Goal: Information Seeking & Learning: Learn about a topic

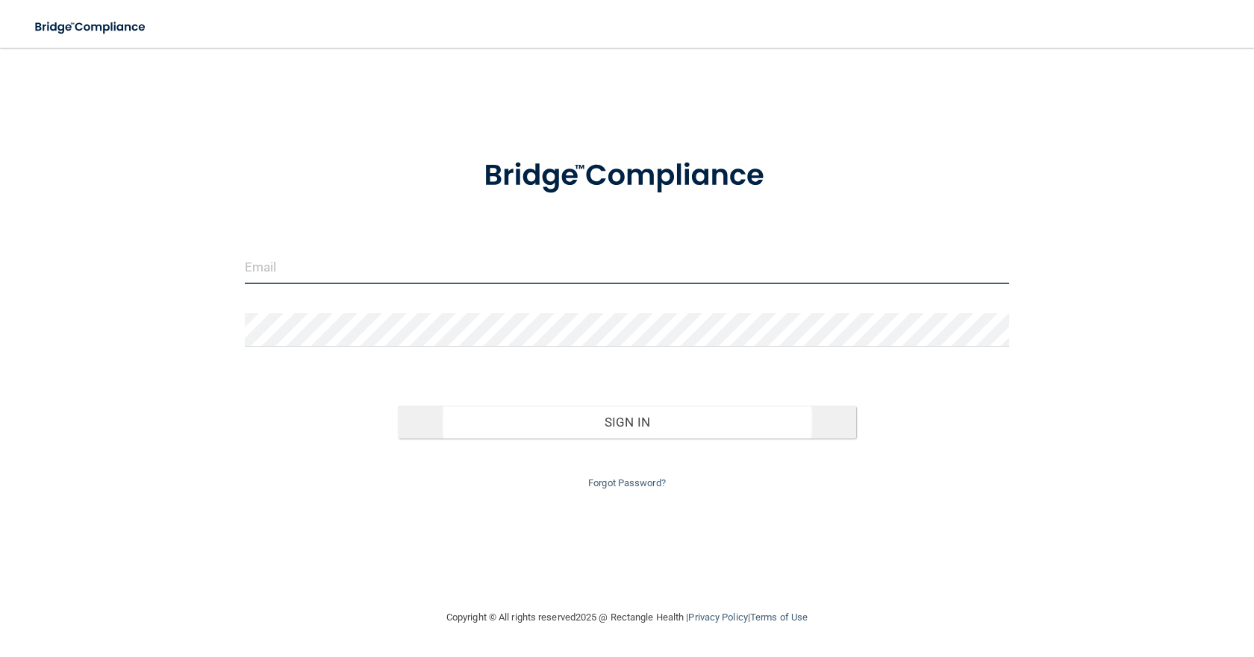
type input "[EMAIL_ADDRESS][DOMAIN_NAME]"
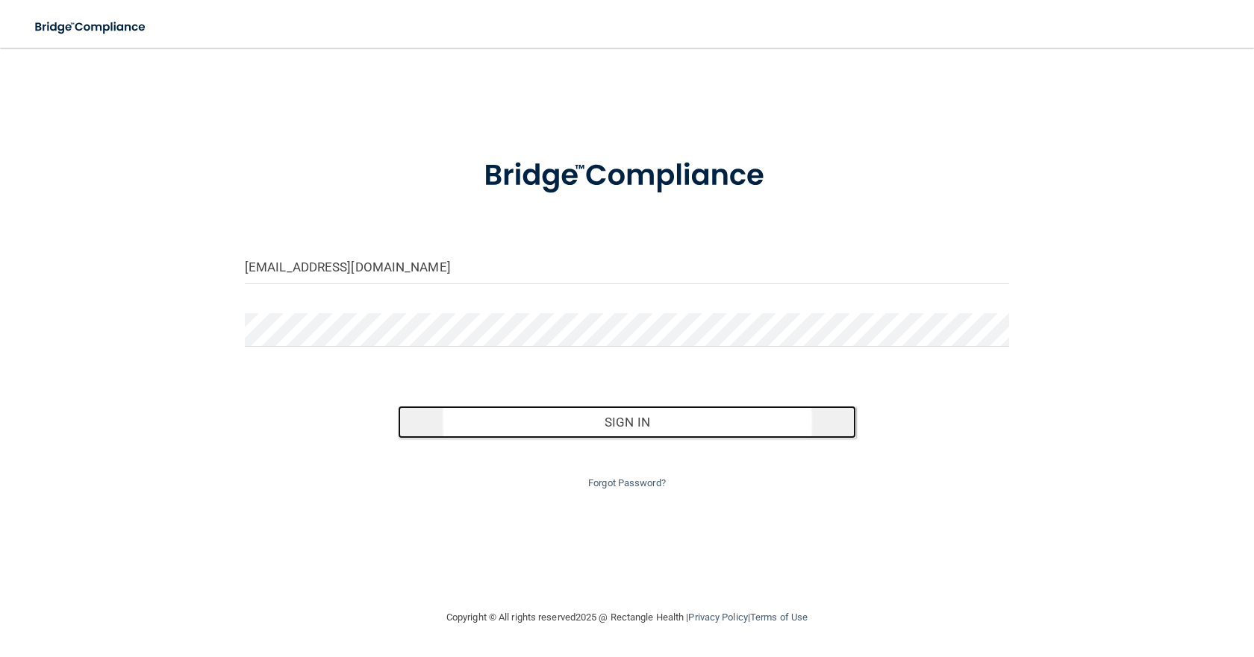
click at [622, 419] on button "Sign In" at bounding box center [627, 422] width 458 height 33
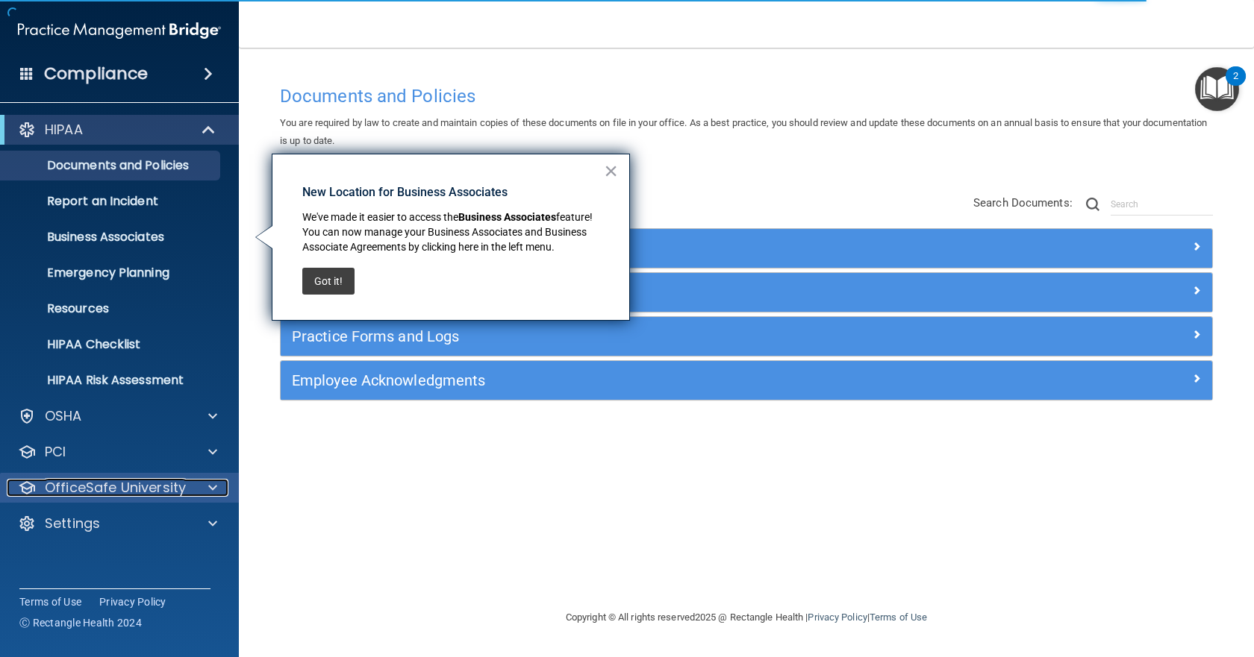
click at [132, 490] on p "OfficeSafe University" at bounding box center [115, 488] width 141 height 18
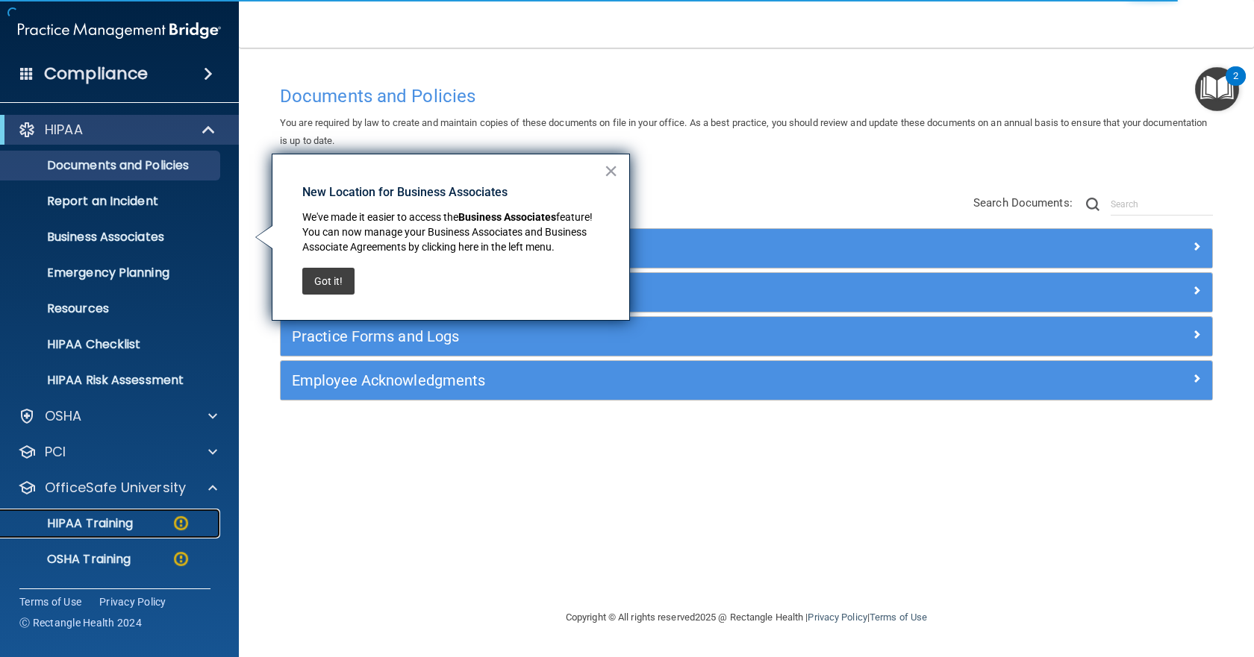
click at [113, 520] on p "HIPAA Training" at bounding box center [71, 523] width 123 height 15
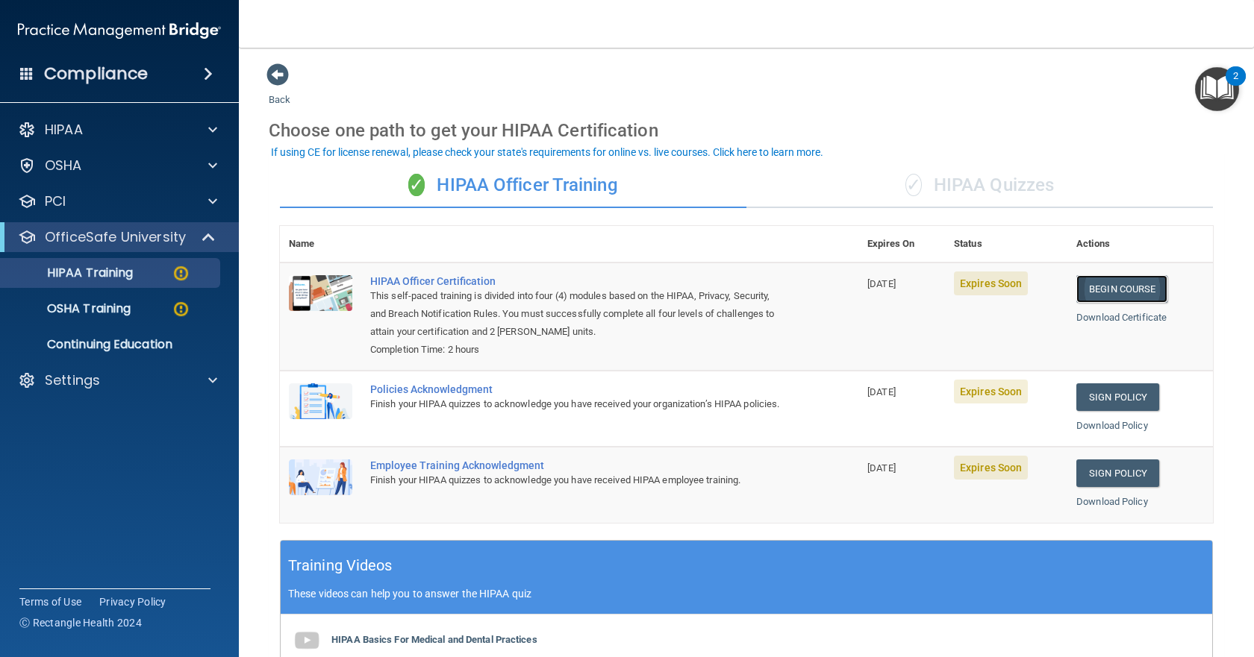
click at [1102, 287] on link "Begin Course" at bounding box center [1121, 289] width 91 height 28
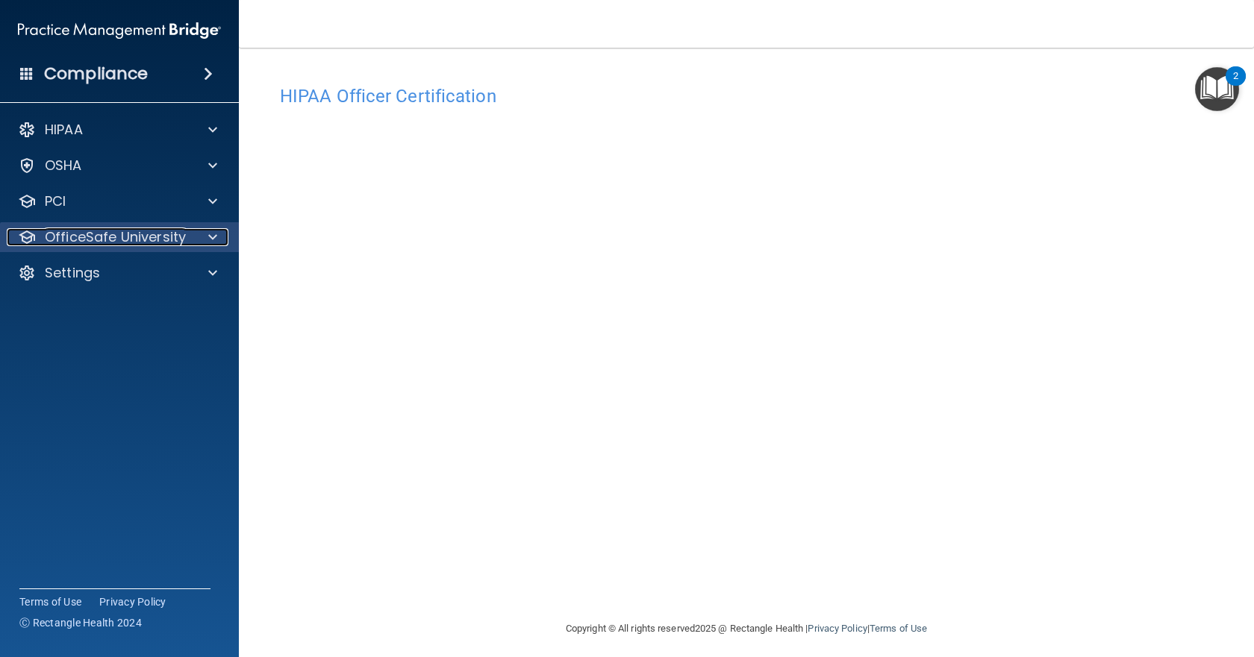
click at [148, 237] on p "OfficeSafe University" at bounding box center [115, 237] width 141 height 18
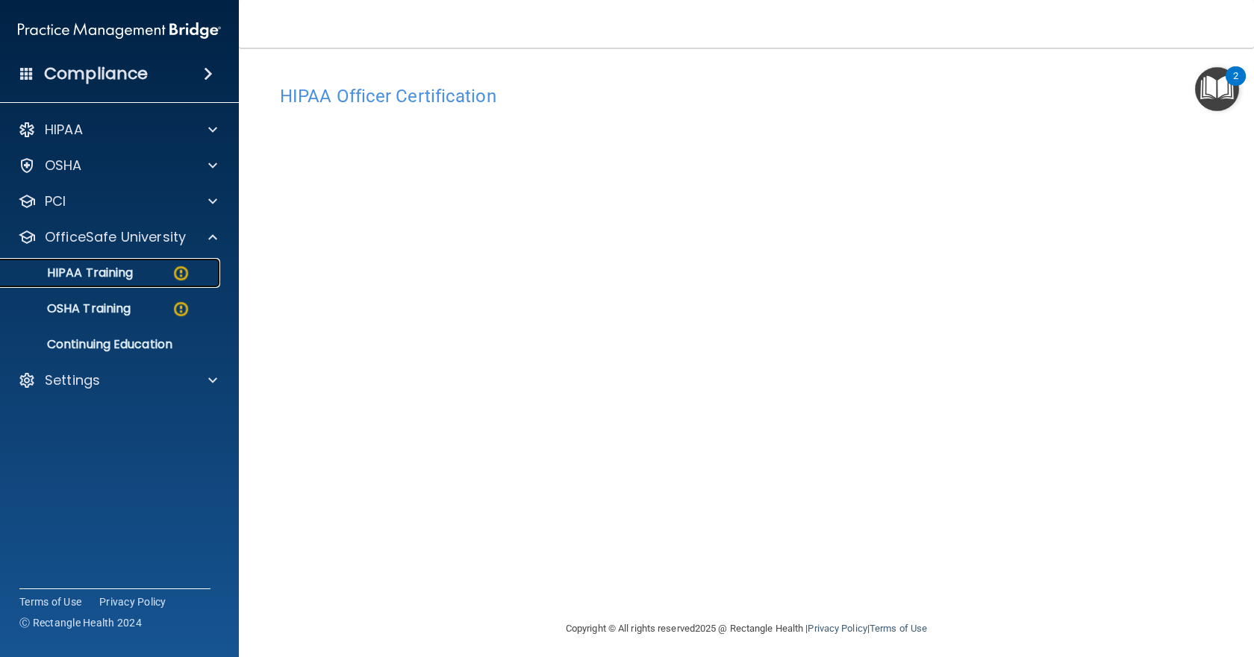
click at [116, 275] on p "HIPAA Training" at bounding box center [71, 273] width 123 height 15
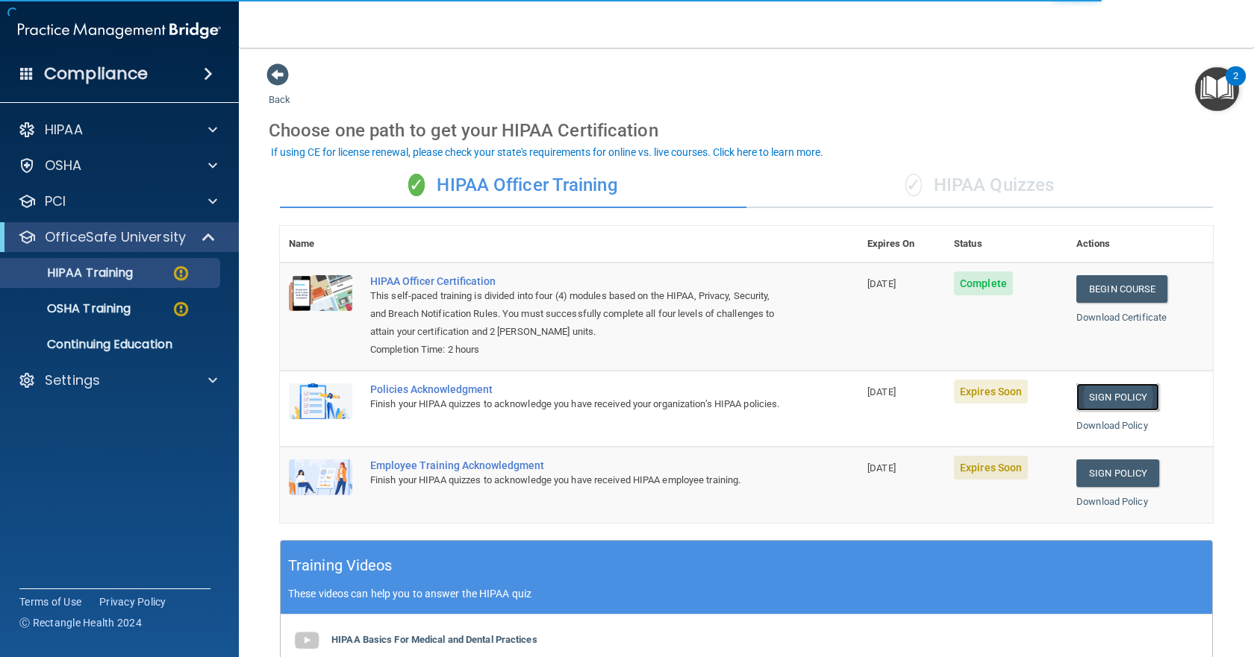
click at [1107, 398] on link "Sign Policy" at bounding box center [1117, 398] width 83 height 28
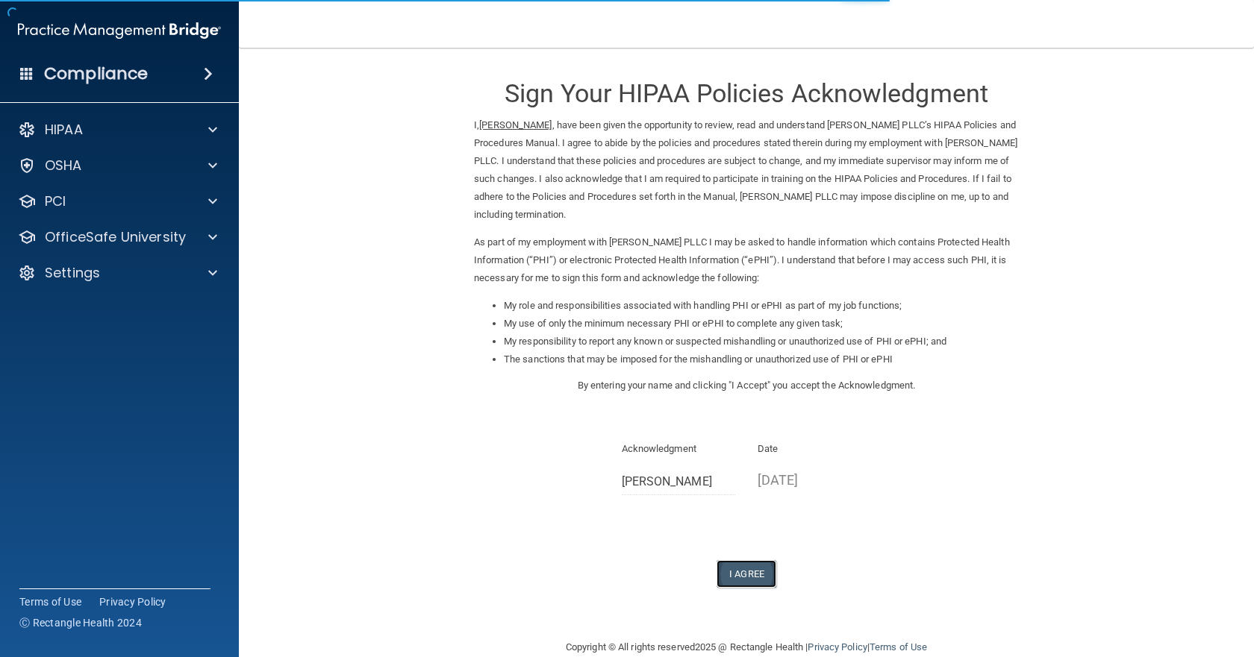
click at [741, 572] on button "I Agree" at bounding box center [746, 574] width 60 height 28
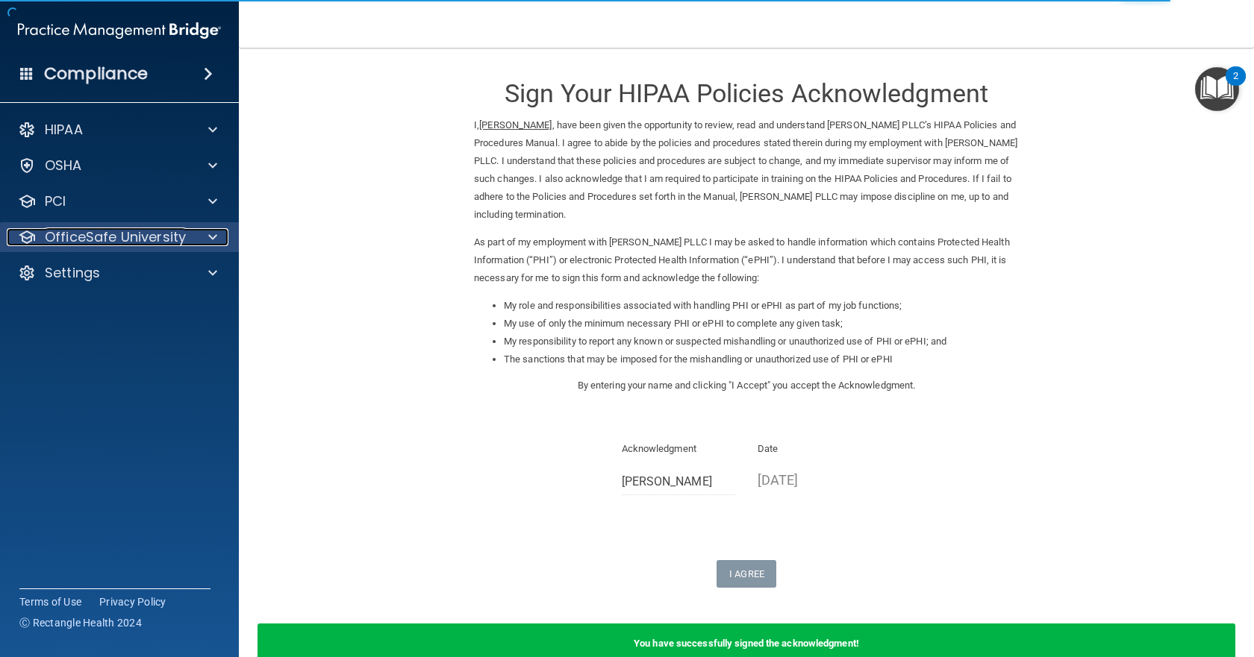
click at [101, 234] on p "OfficeSafe University" at bounding box center [115, 237] width 141 height 18
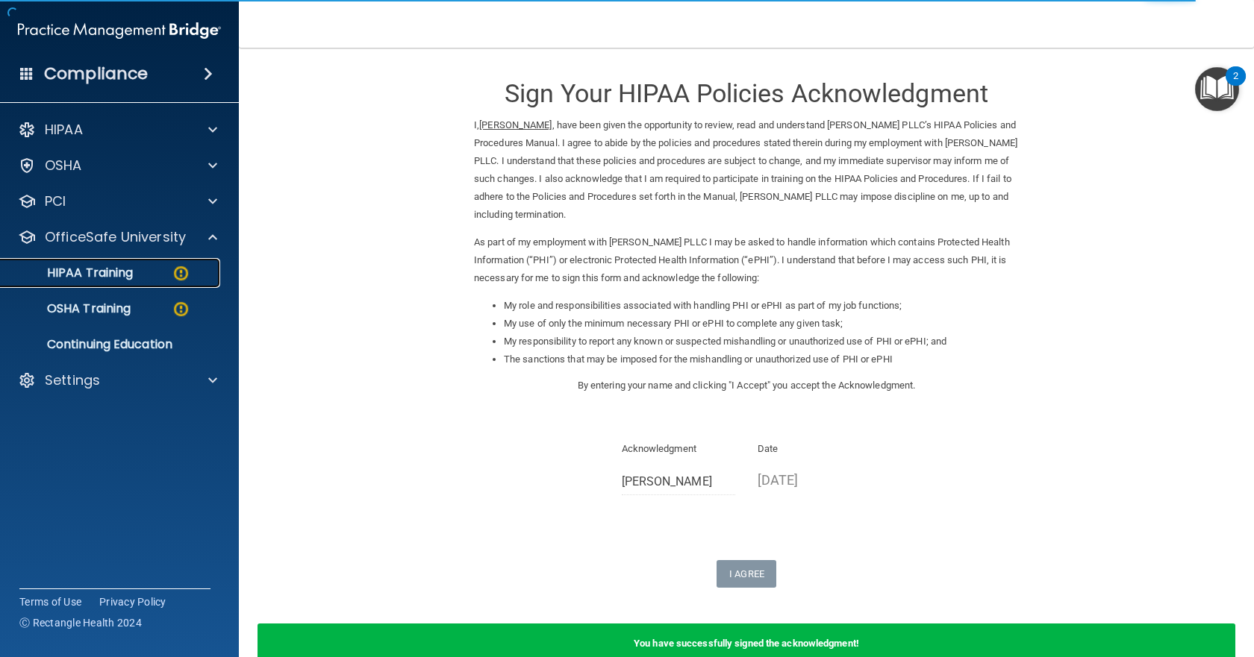
click at [107, 277] on p "HIPAA Training" at bounding box center [71, 273] width 123 height 15
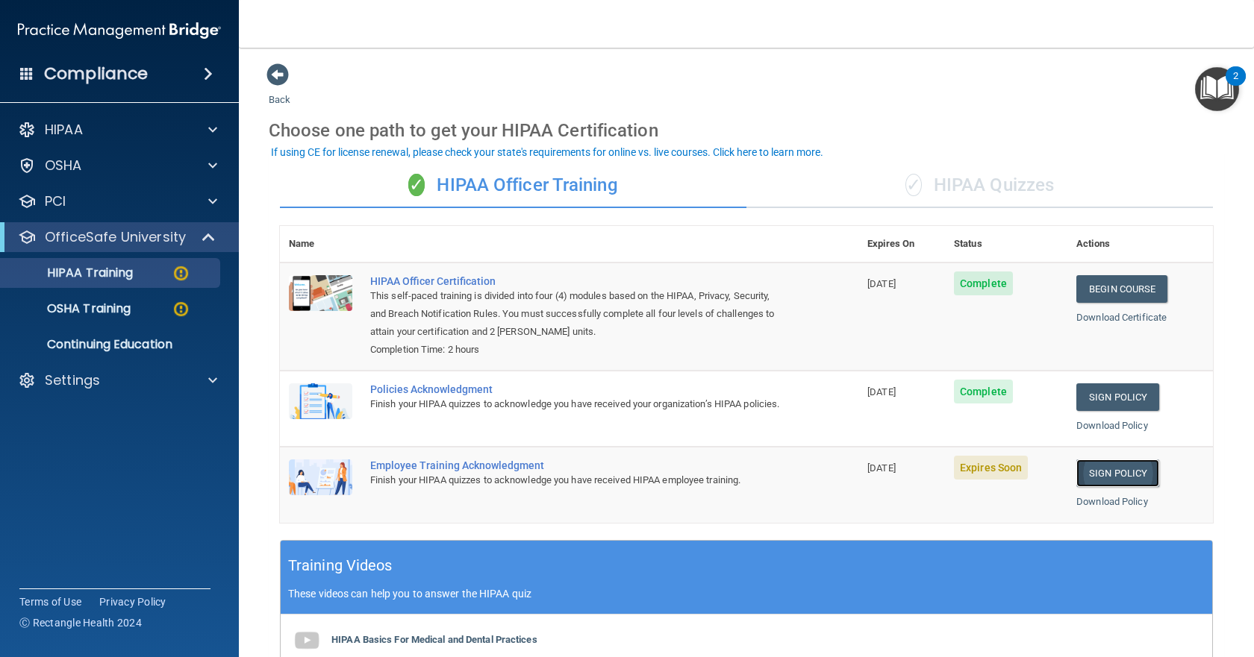
click at [1101, 472] on link "Sign Policy" at bounding box center [1117, 474] width 83 height 28
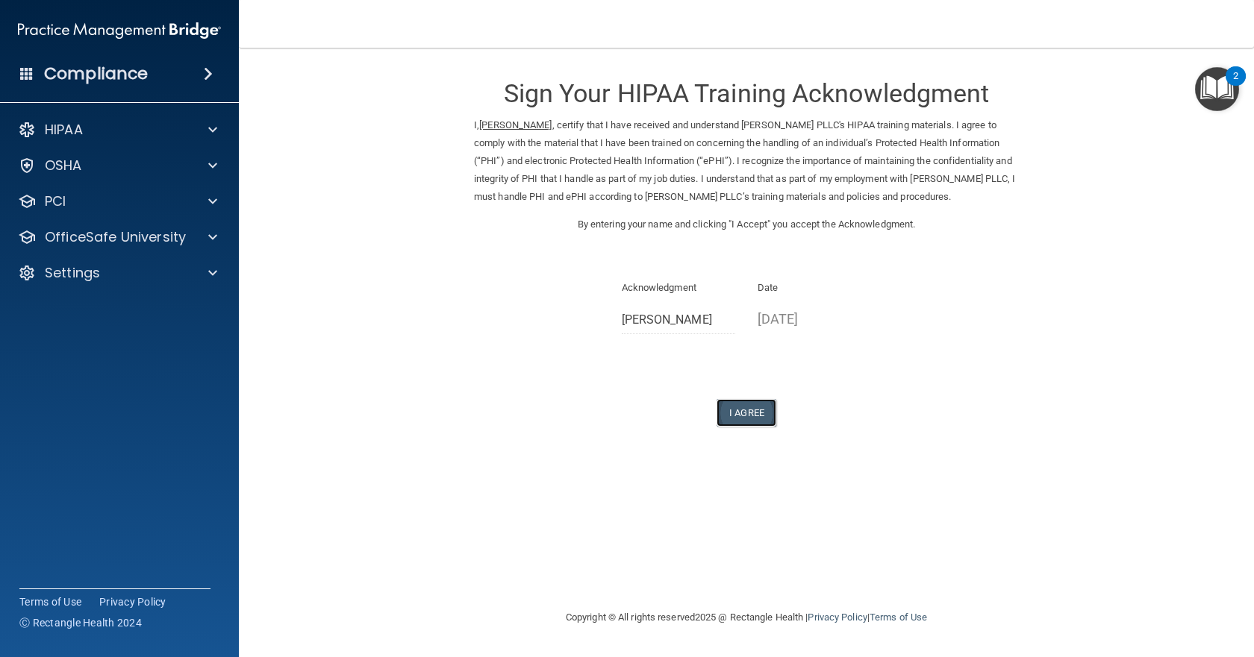
click at [749, 413] on button "I Agree" at bounding box center [746, 413] width 60 height 28
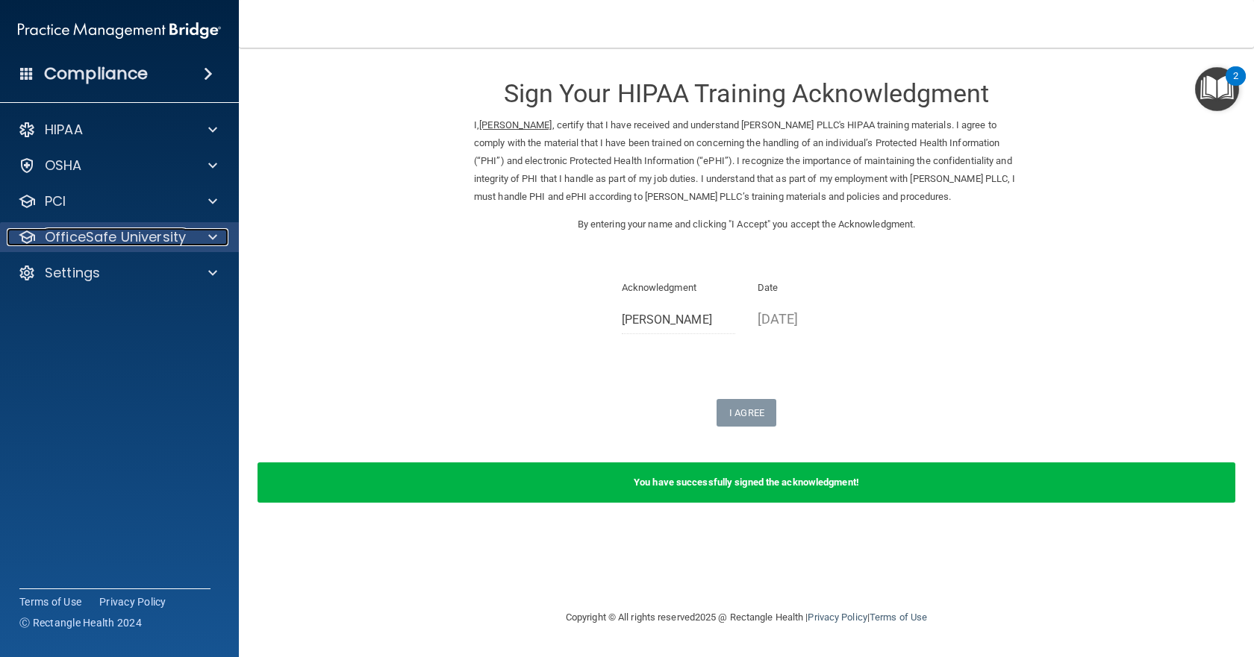
click at [129, 241] on p "OfficeSafe University" at bounding box center [115, 237] width 141 height 18
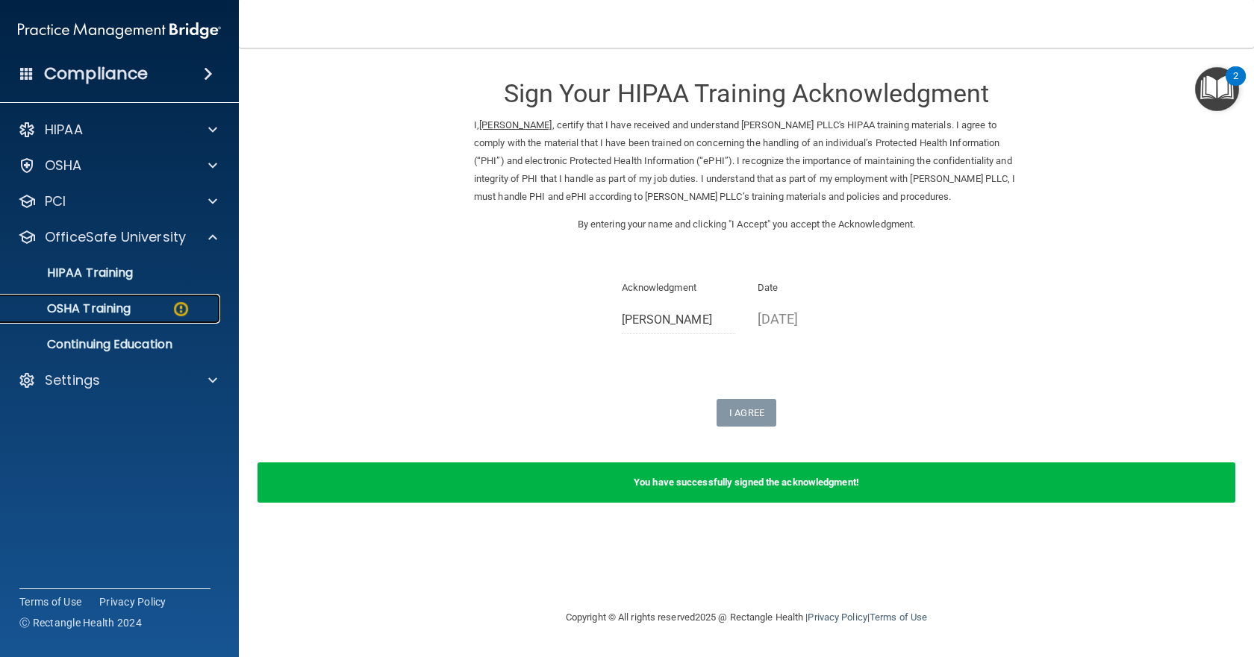
click at [66, 305] on p "OSHA Training" at bounding box center [70, 308] width 121 height 15
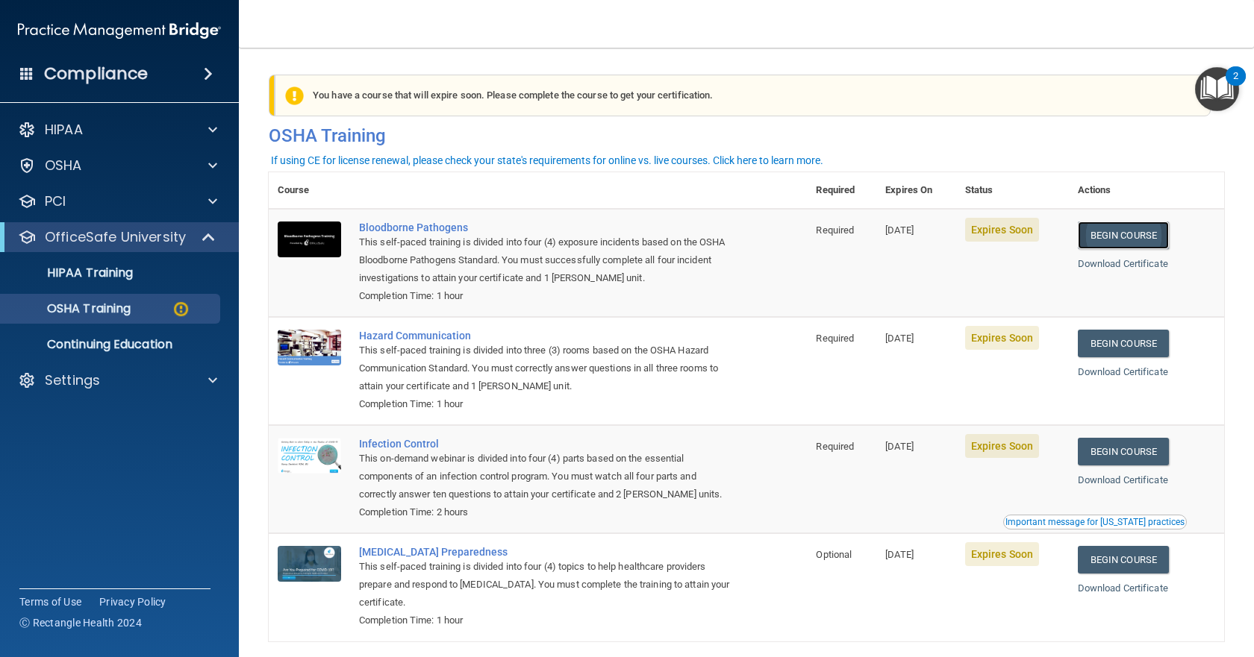
click at [1122, 231] on link "Begin Course" at bounding box center [1122, 236] width 91 height 28
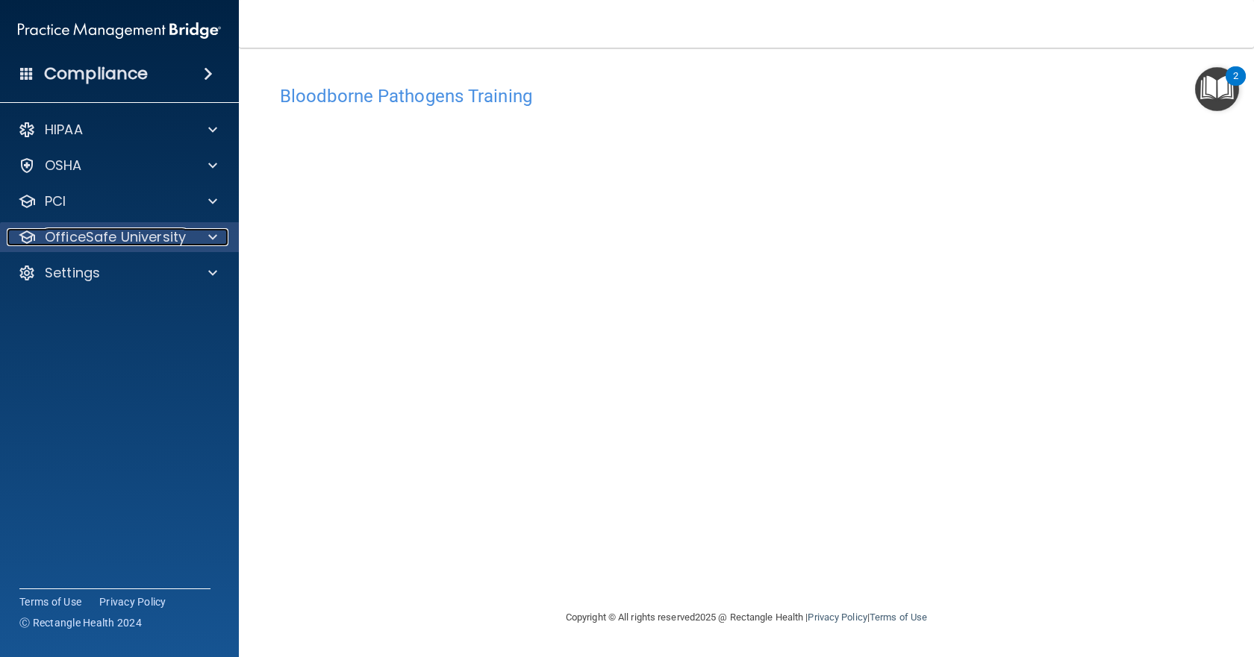
click at [151, 244] on p "OfficeSafe University" at bounding box center [115, 237] width 141 height 18
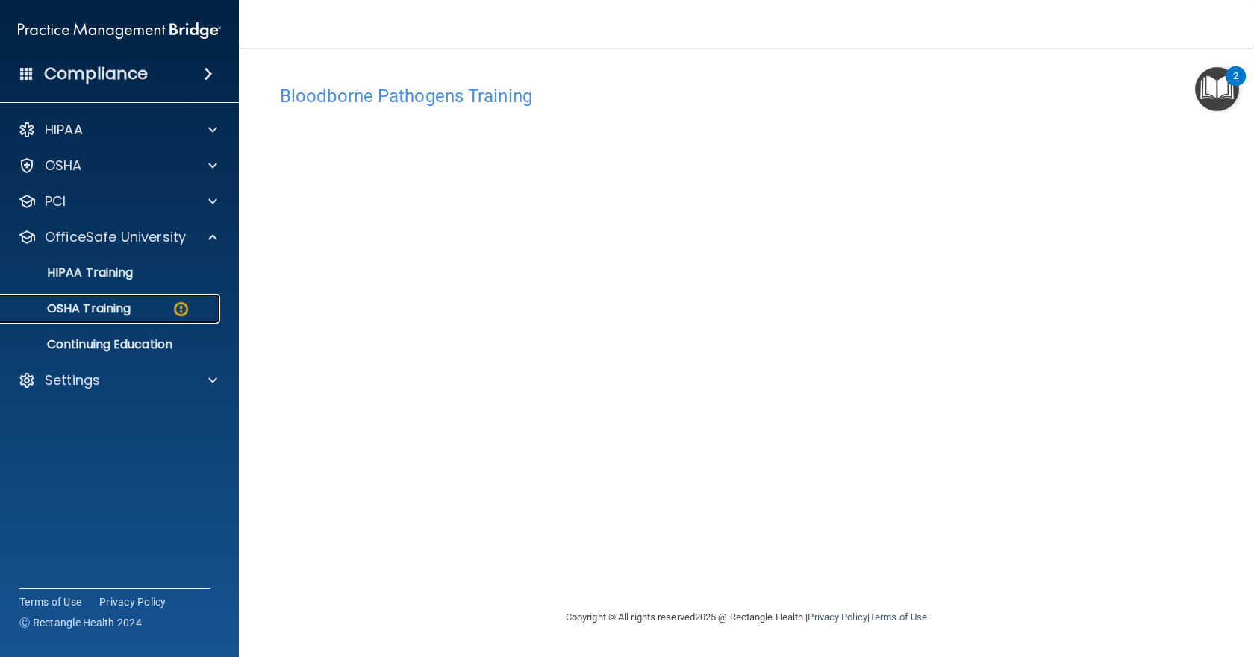
click at [117, 308] on p "OSHA Training" at bounding box center [70, 308] width 121 height 15
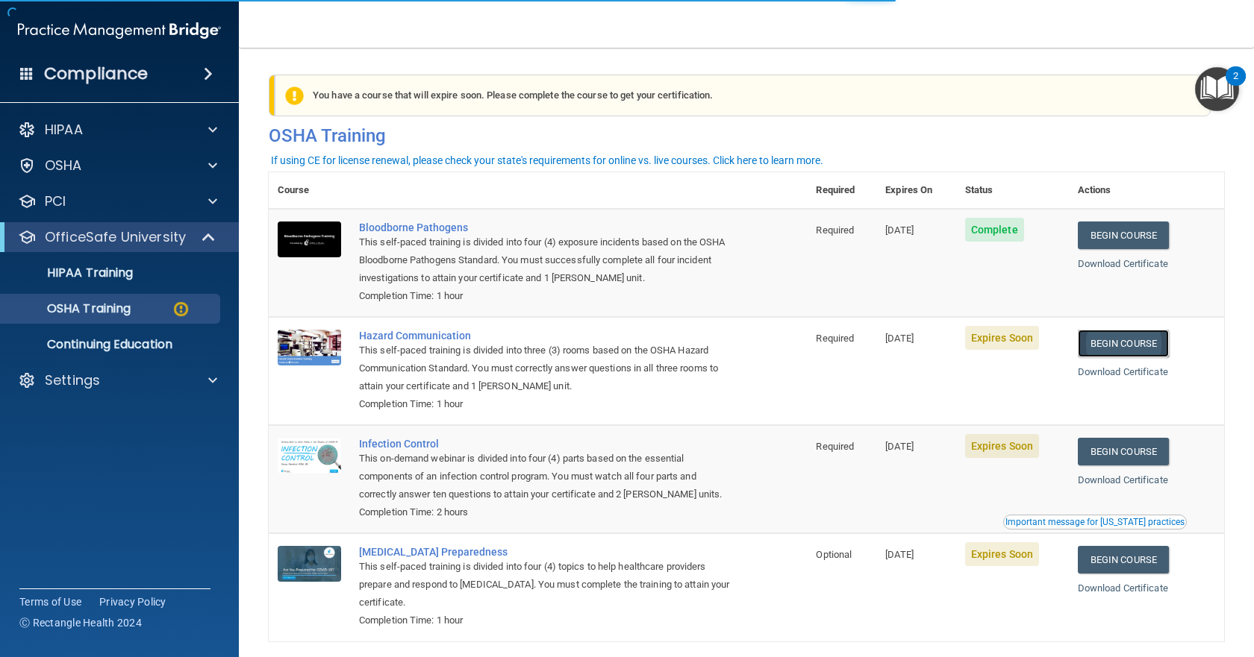
click at [1117, 348] on link "Begin Course" at bounding box center [1122, 344] width 91 height 28
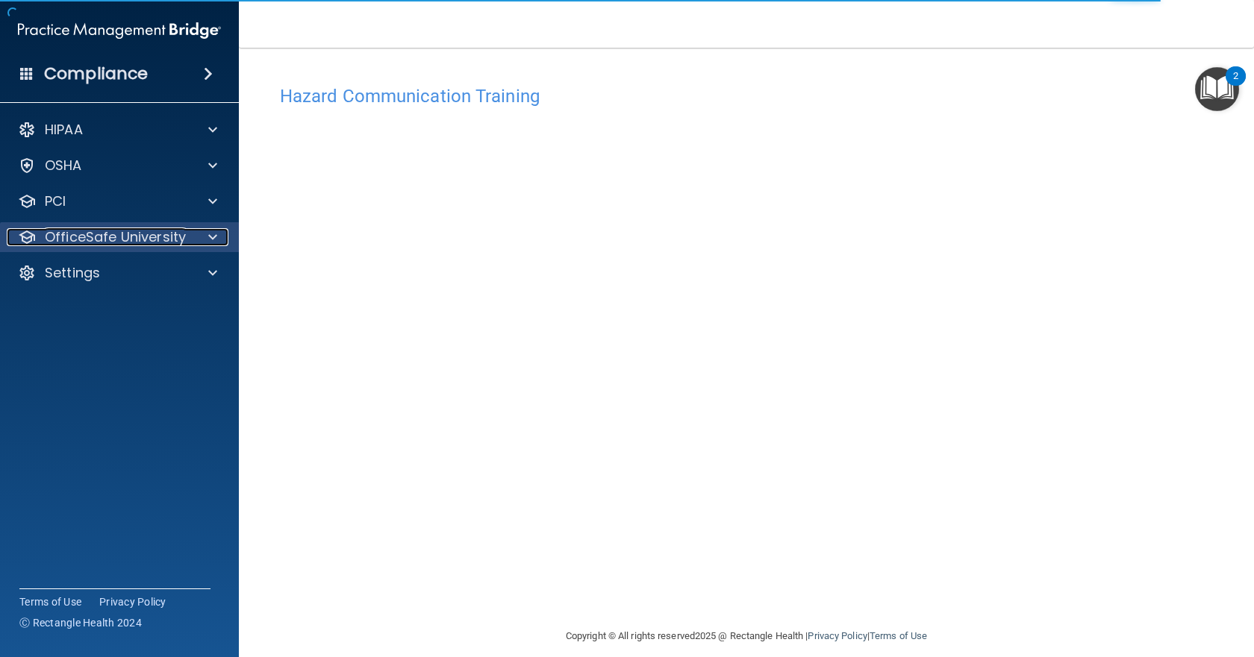
click at [118, 237] on p "OfficeSafe University" at bounding box center [115, 237] width 141 height 18
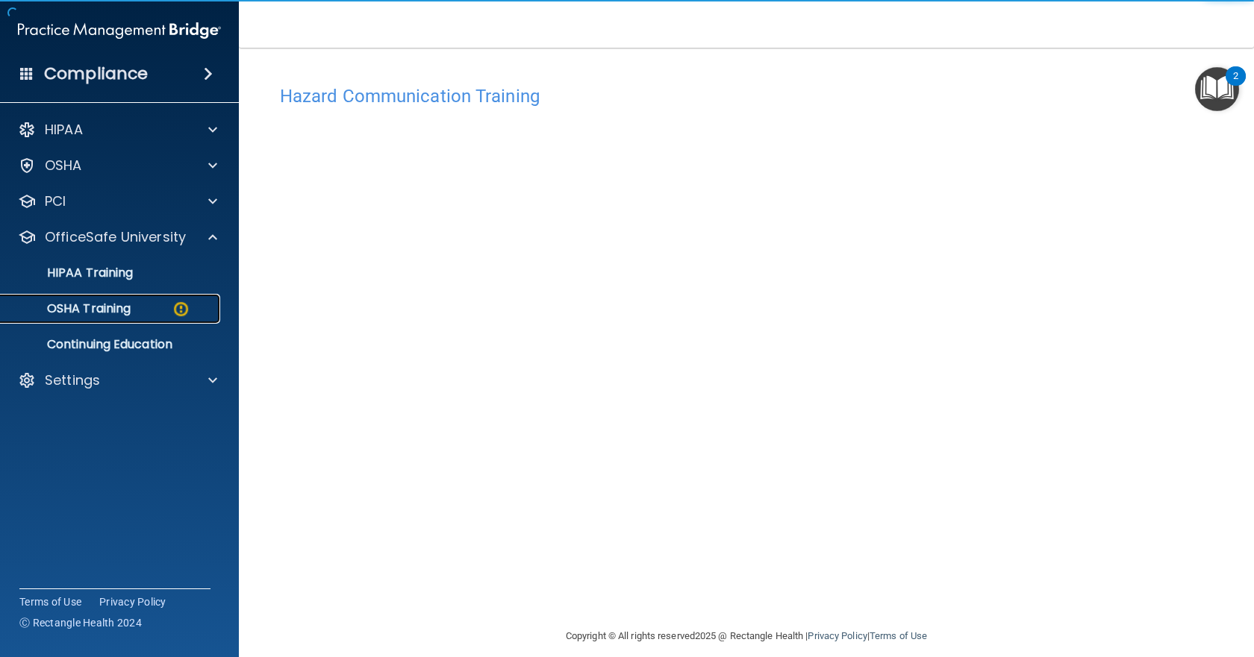
click at [119, 309] on p "OSHA Training" at bounding box center [70, 308] width 121 height 15
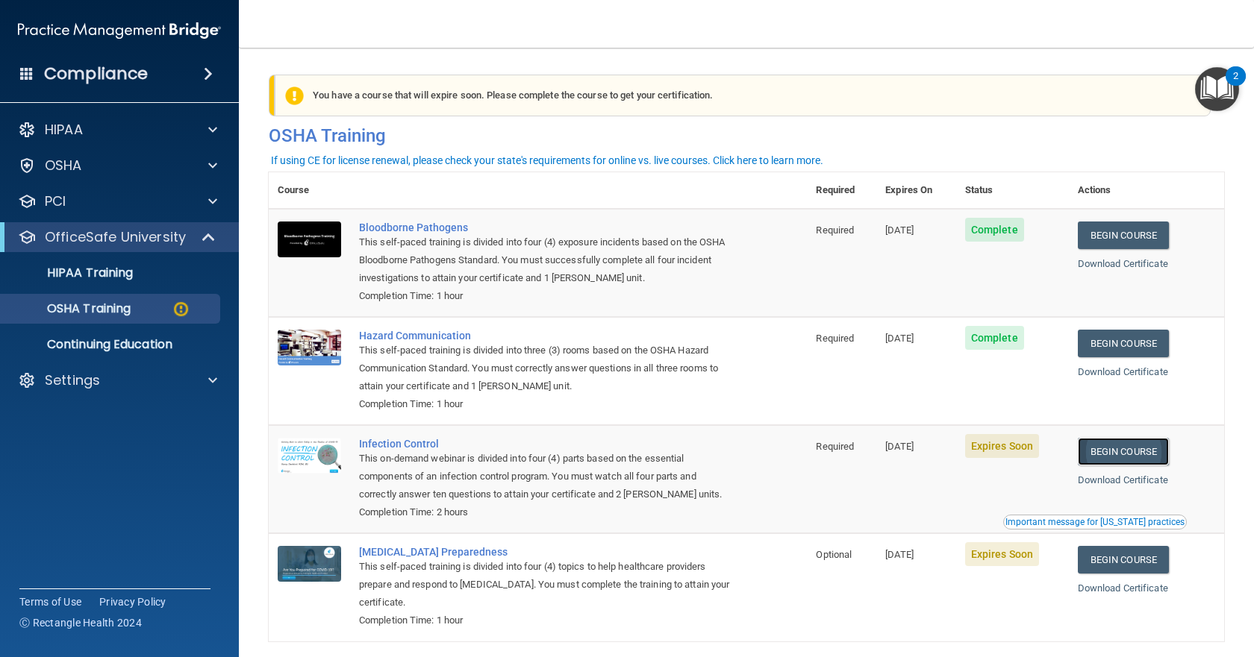
click at [1108, 454] on link "Begin Course" at bounding box center [1122, 452] width 91 height 28
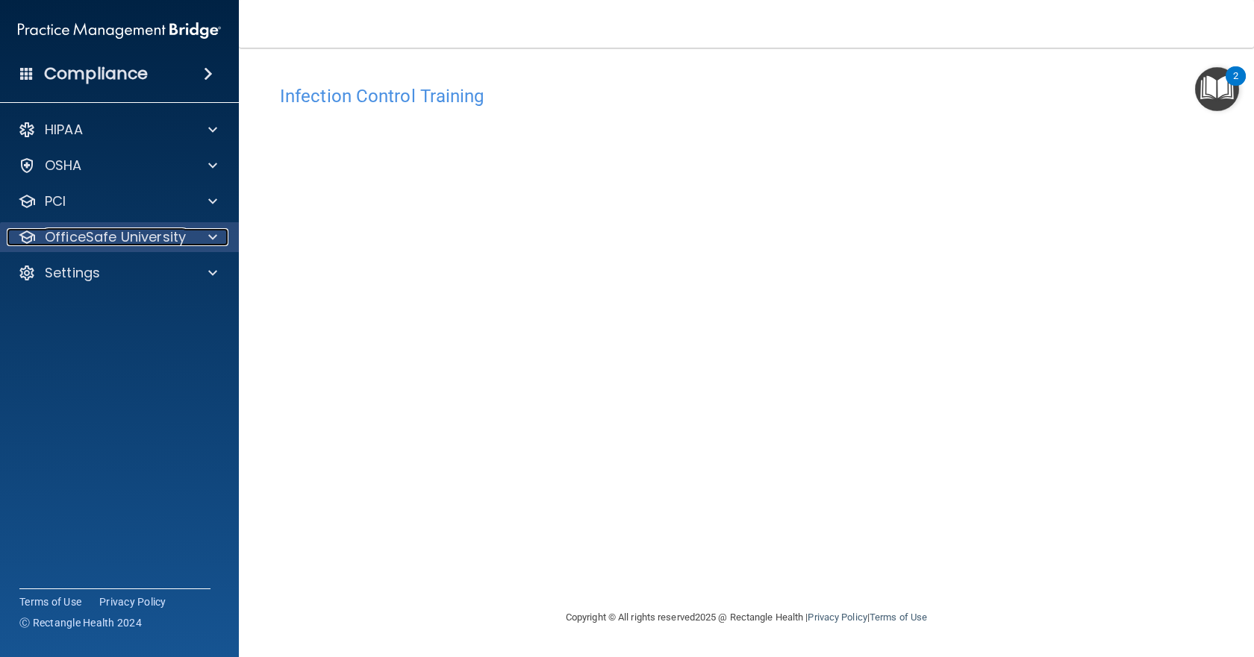
click at [86, 240] on p "OfficeSafe University" at bounding box center [115, 237] width 141 height 18
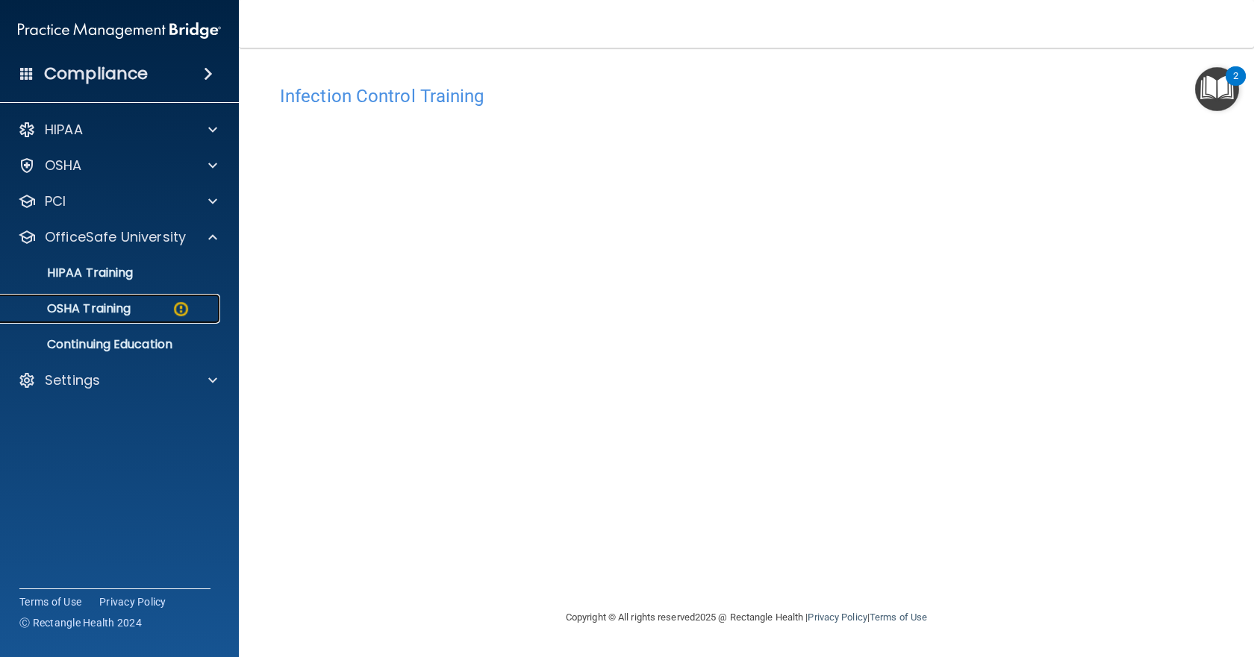
click at [84, 309] on p "OSHA Training" at bounding box center [70, 308] width 121 height 15
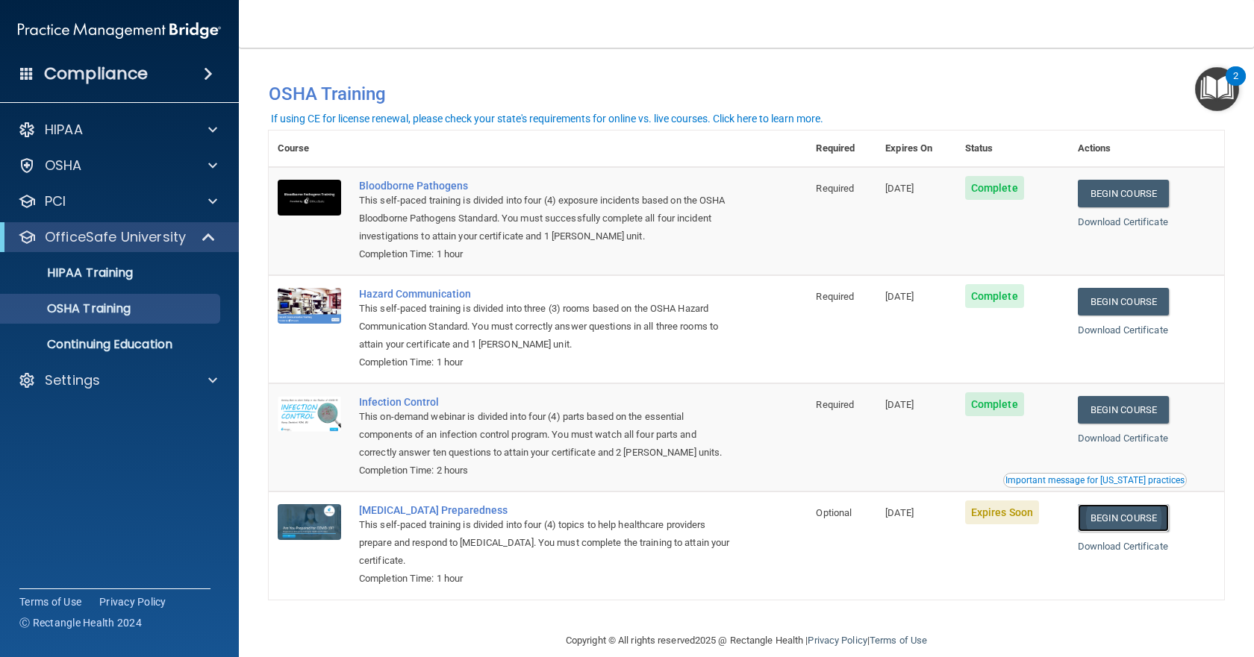
click at [1130, 520] on link "Begin Course" at bounding box center [1122, 518] width 91 height 28
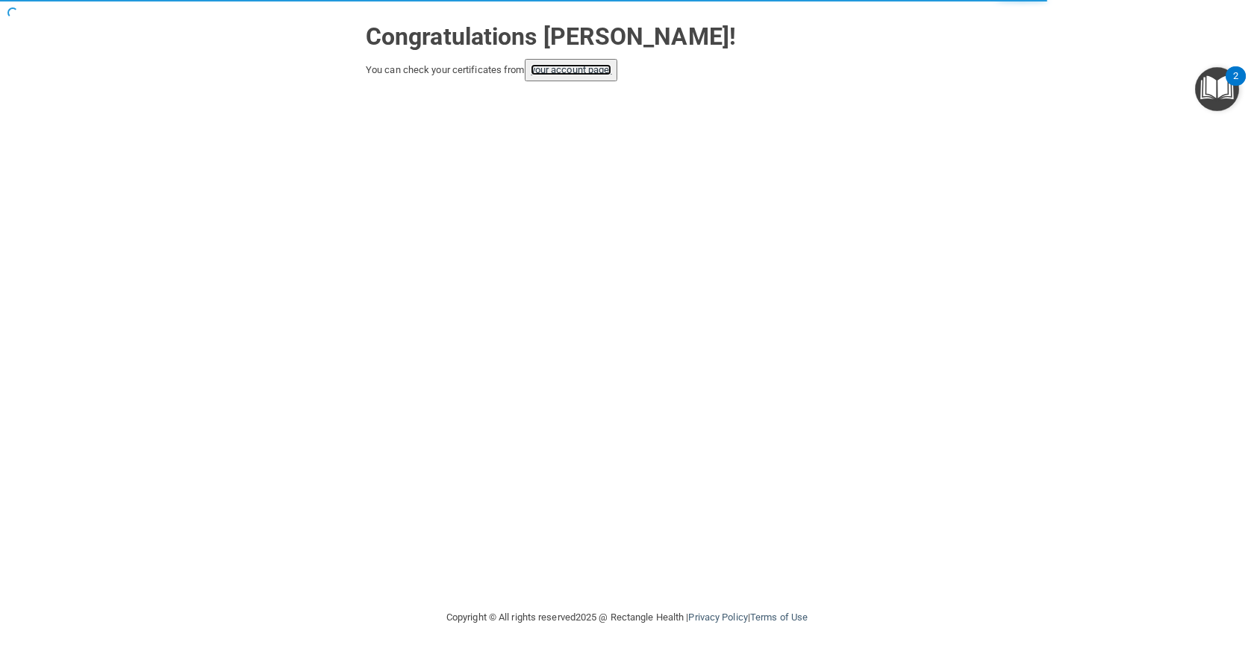
click at [557, 68] on link "your account page!" at bounding box center [571, 69] width 81 height 11
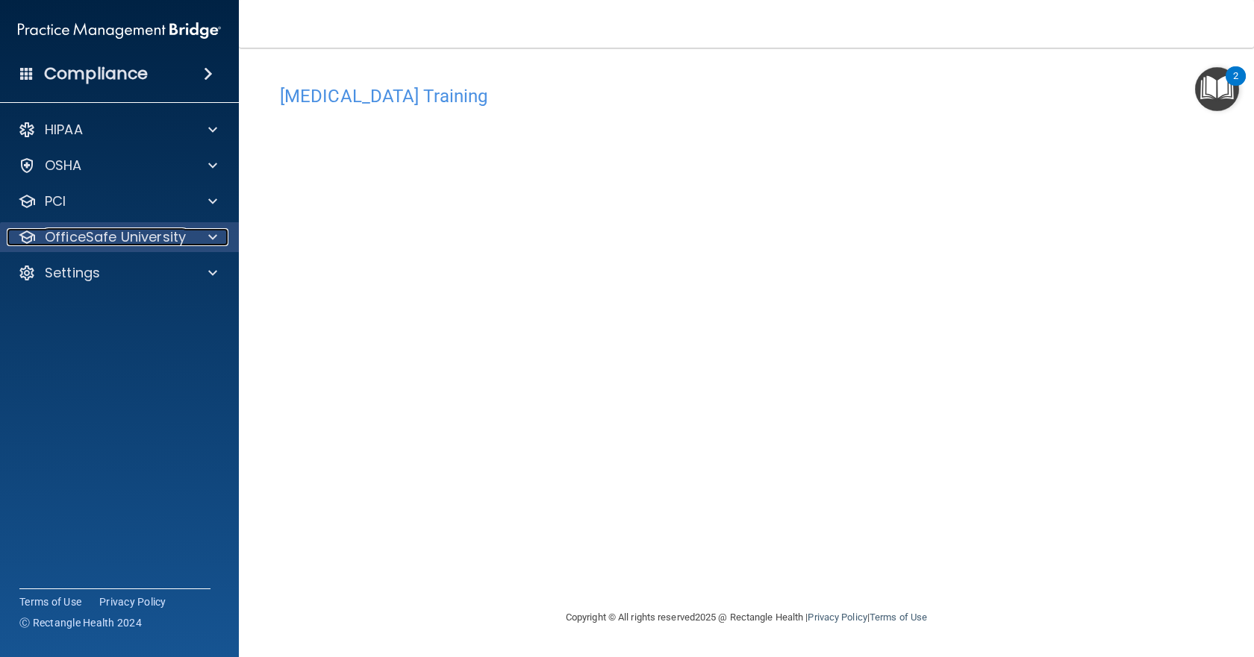
click at [73, 238] on p "OfficeSafe University" at bounding box center [115, 237] width 141 height 18
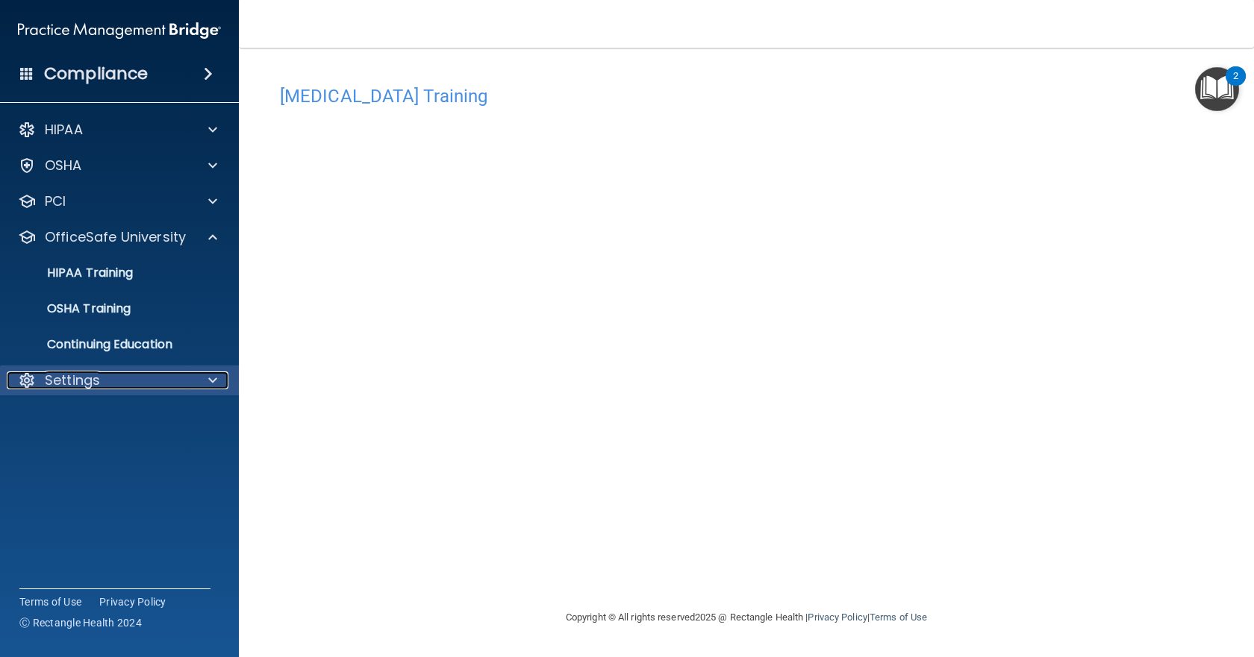
click at [72, 378] on p "Settings" at bounding box center [72, 381] width 55 height 18
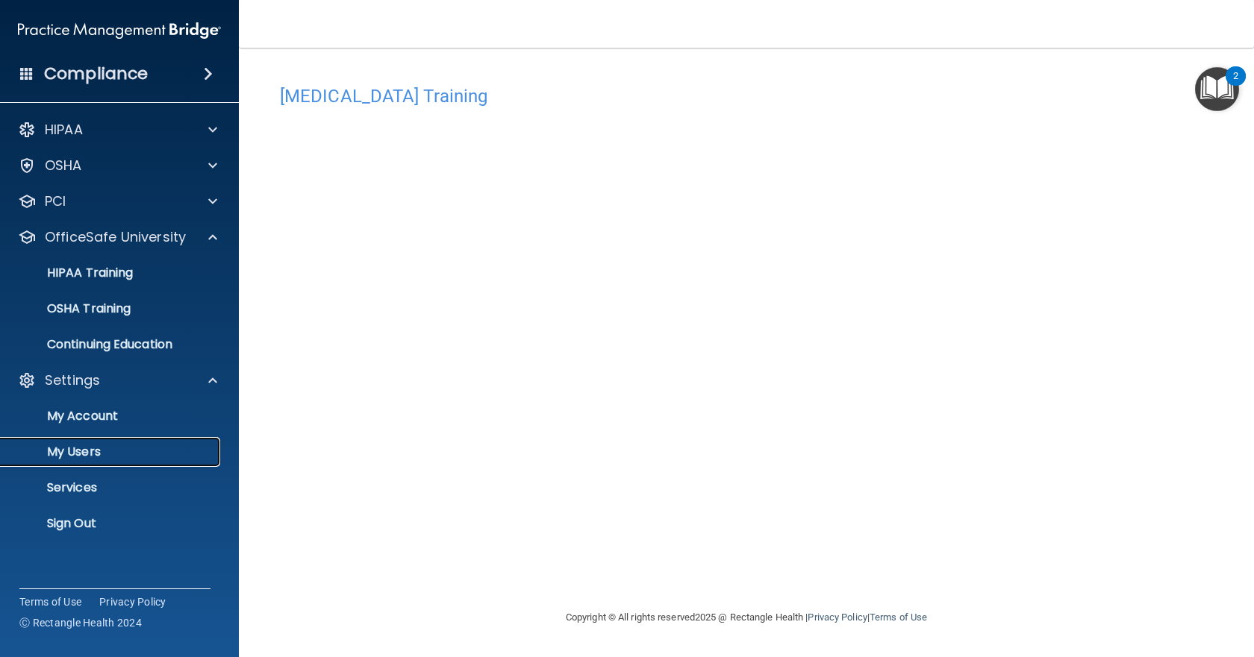
click at [73, 455] on p "My Users" at bounding box center [112, 452] width 204 height 15
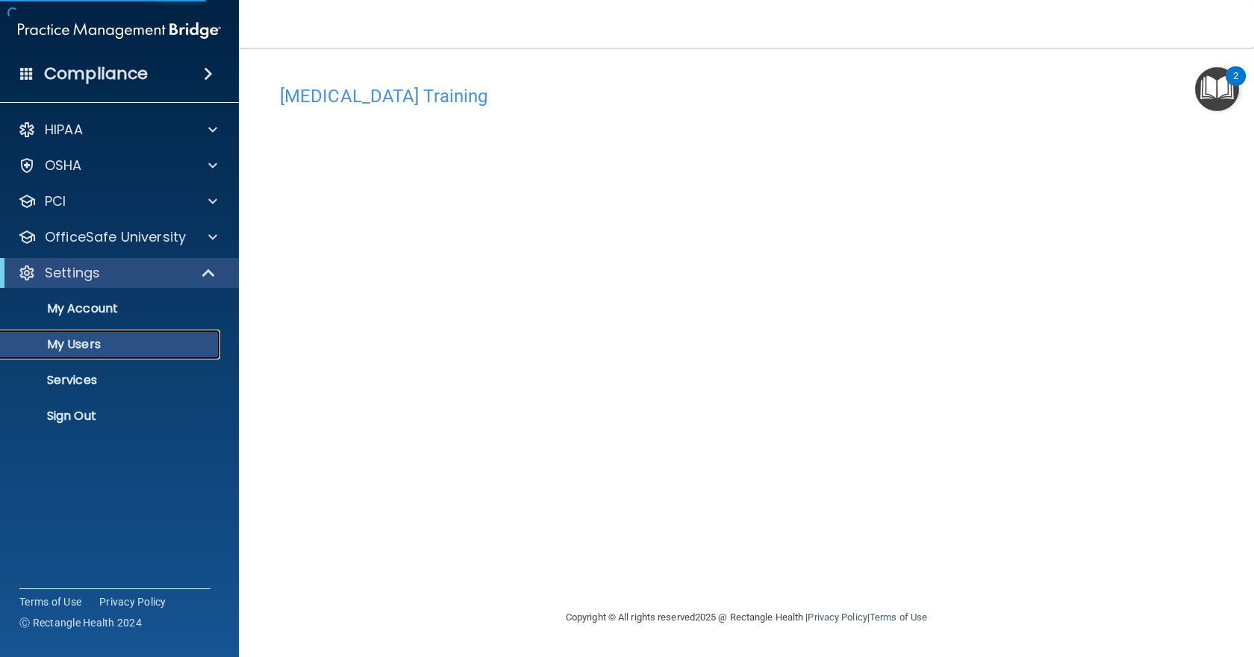
select select "20"
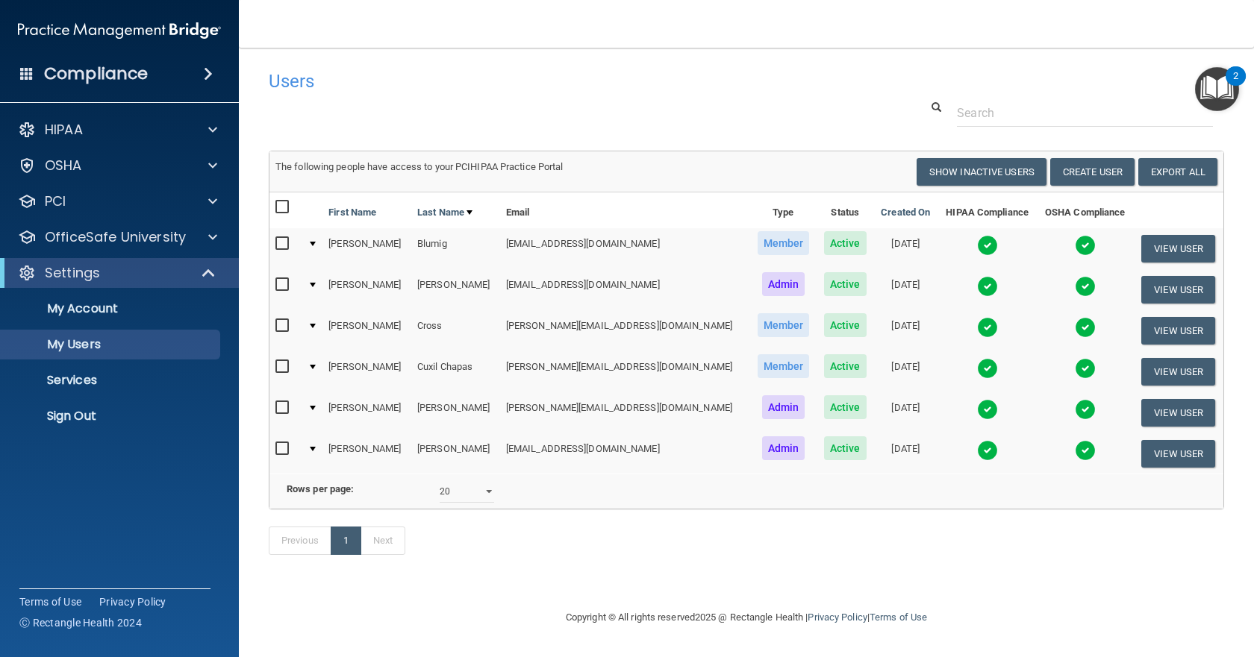
click at [977, 282] on img at bounding box center [987, 286] width 21 height 21
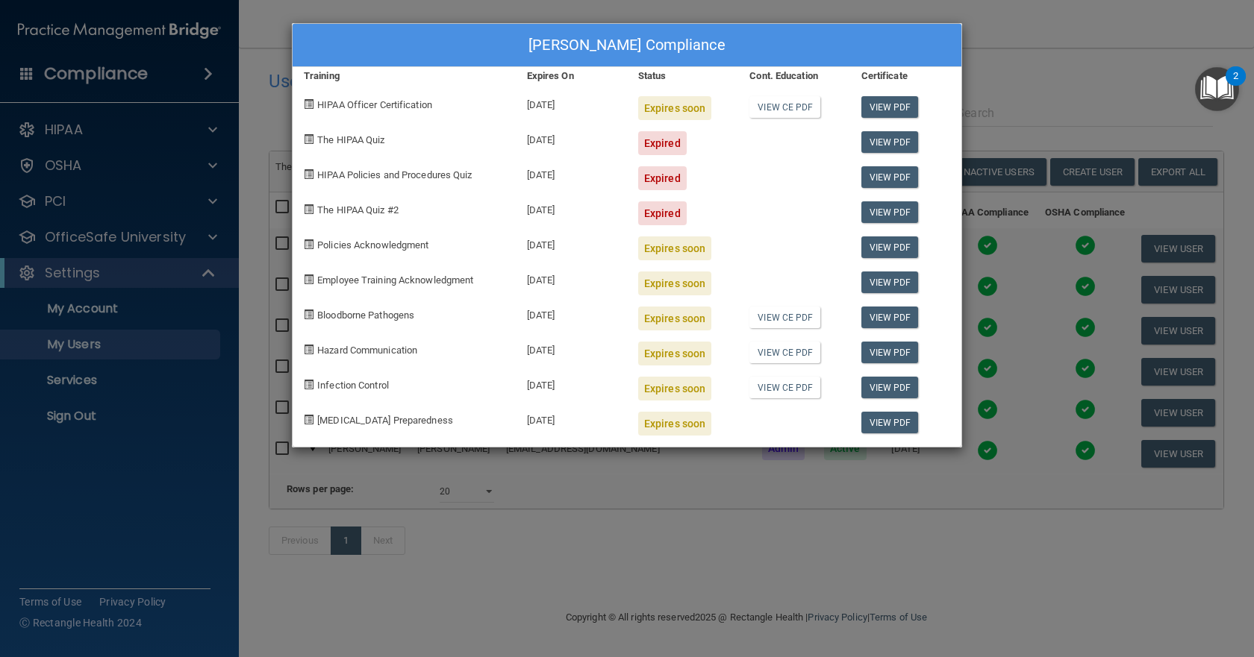
click at [1081, 103] on div "Michael Brooks's Compliance Training Expires On Status Cont. Education Certific…" at bounding box center [627, 328] width 1254 height 657
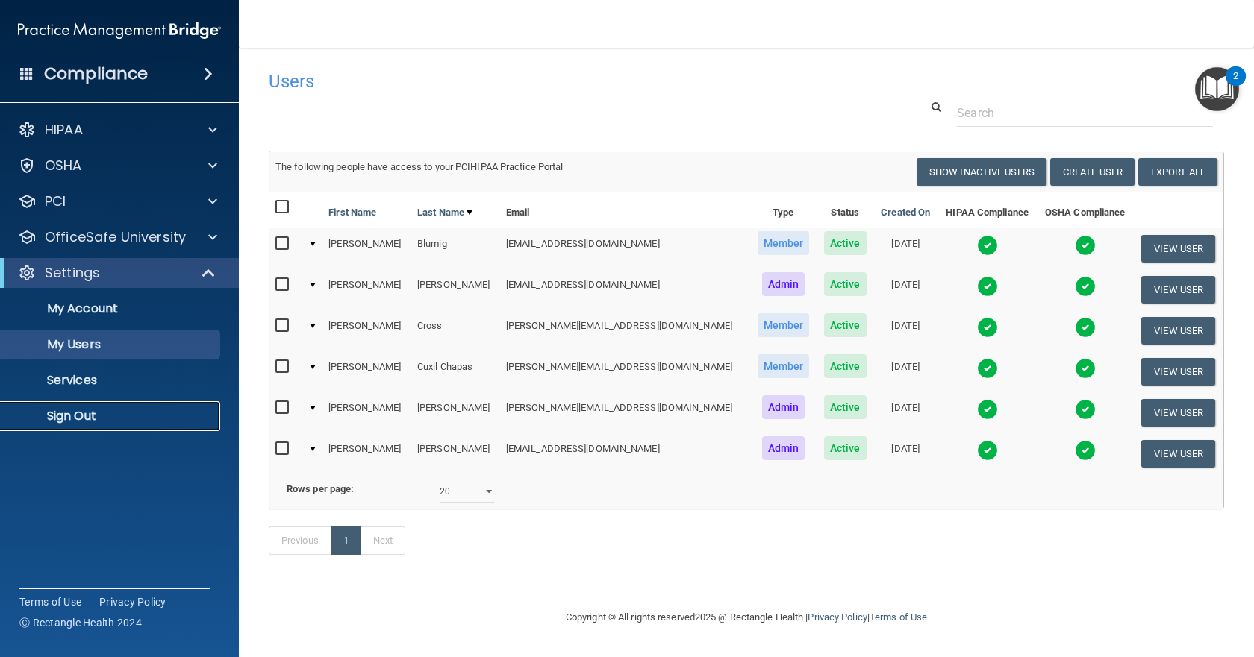
click at [69, 419] on p "Sign Out" at bounding box center [112, 416] width 204 height 15
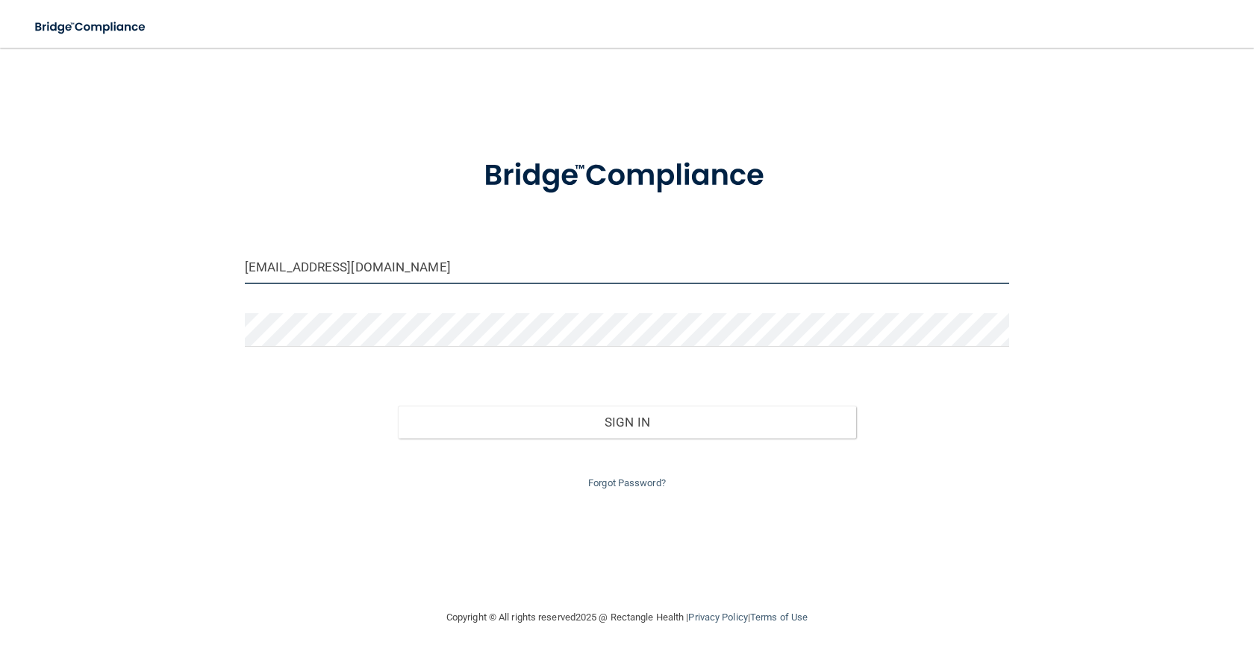
click at [468, 270] on input "drjohnson@pnwprosthodontics.com" at bounding box center [627, 268] width 764 height 34
type input "[EMAIL_ADDRESS][DOMAIN_NAME]"
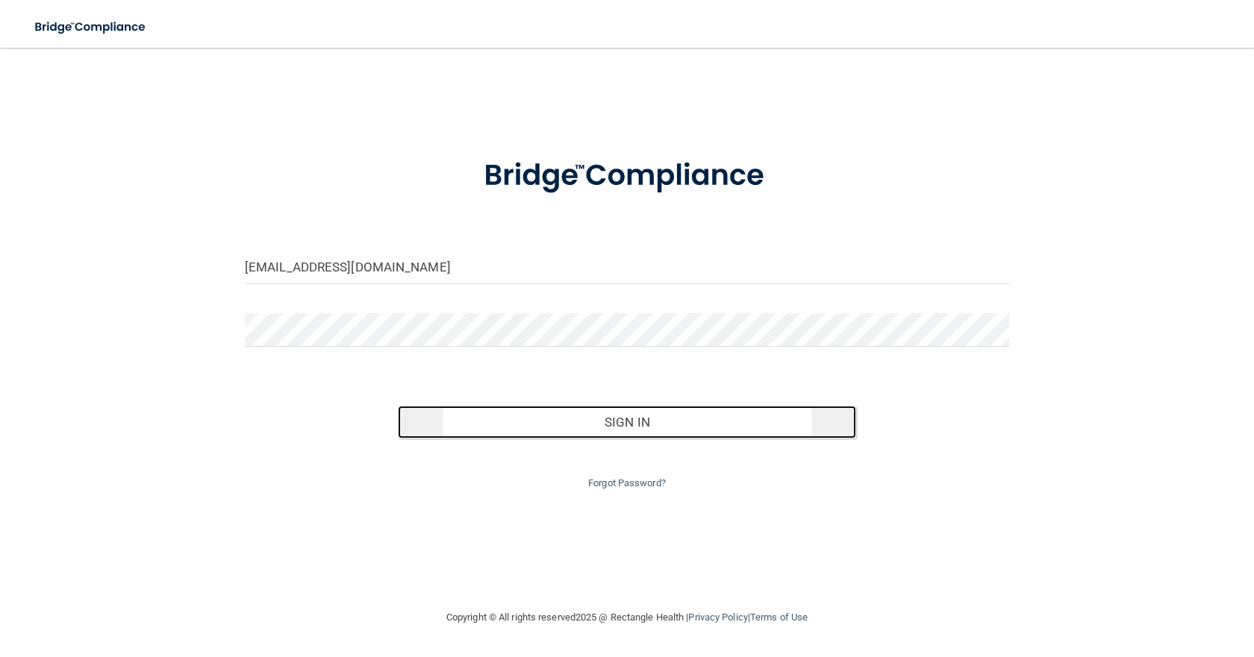
click at [637, 418] on button "Sign In" at bounding box center [627, 422] width 458 height 33
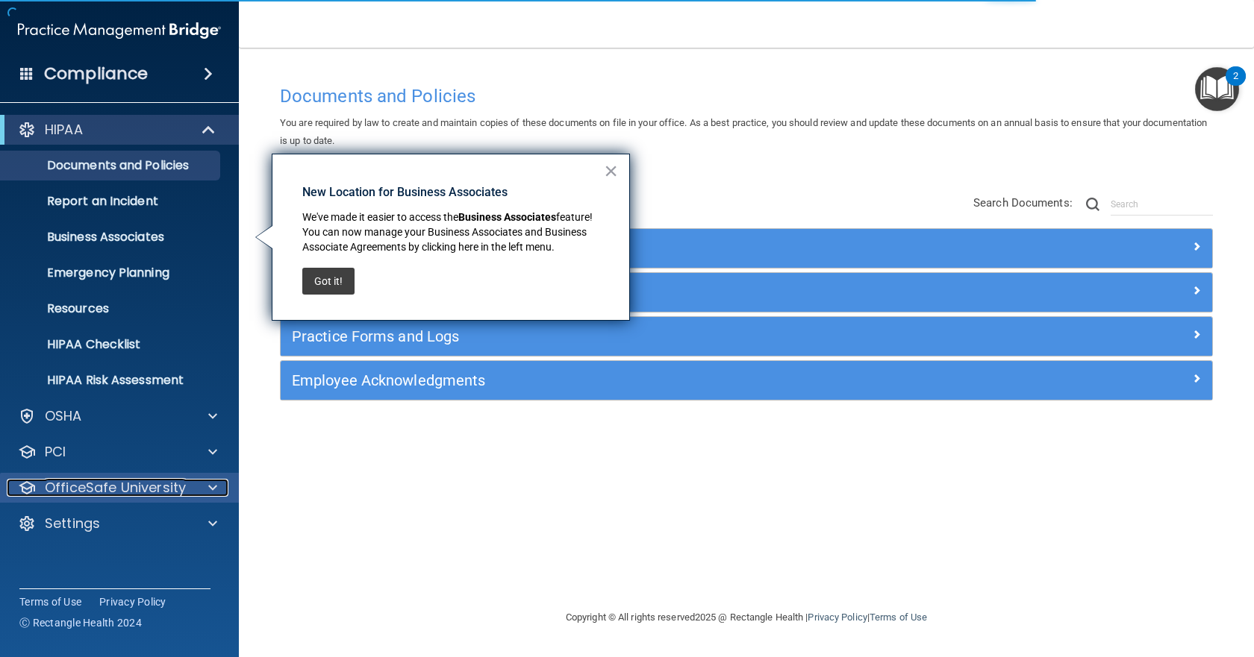
click at [90, 485] on p "OfficeSafe University" at bounding box center [115, 488] width 141 height 18
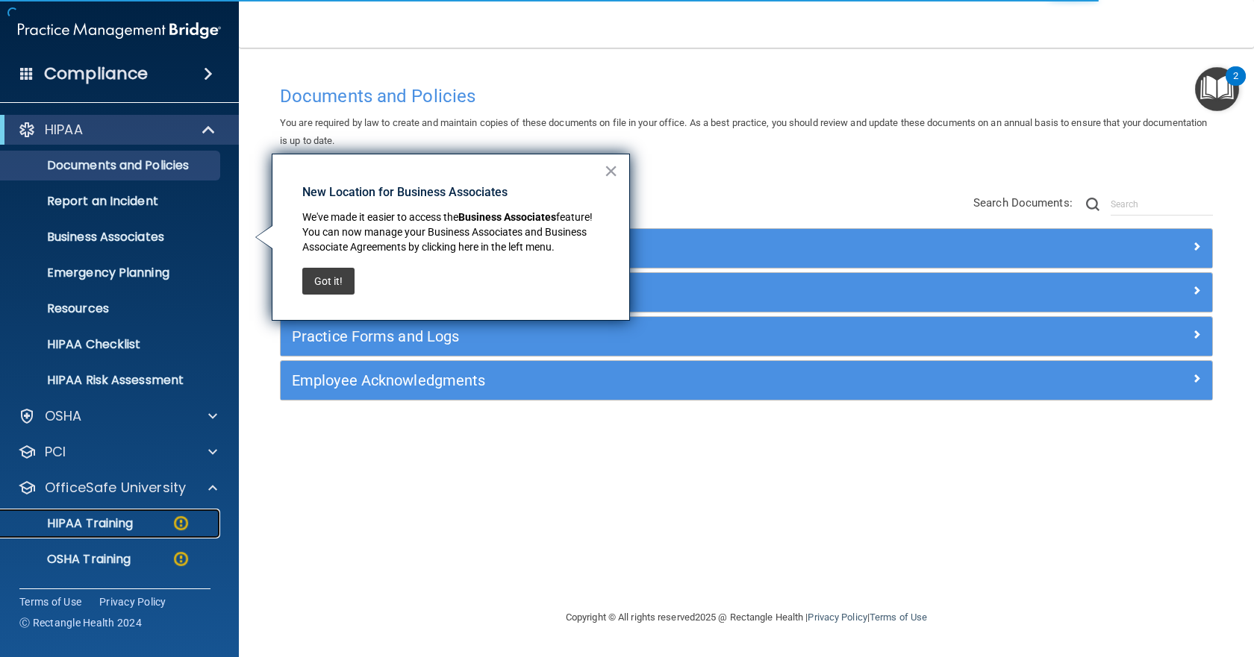
click at [99, 518] on p "HIPAA Training" at bounding box center [71, 523] width 123 height 15
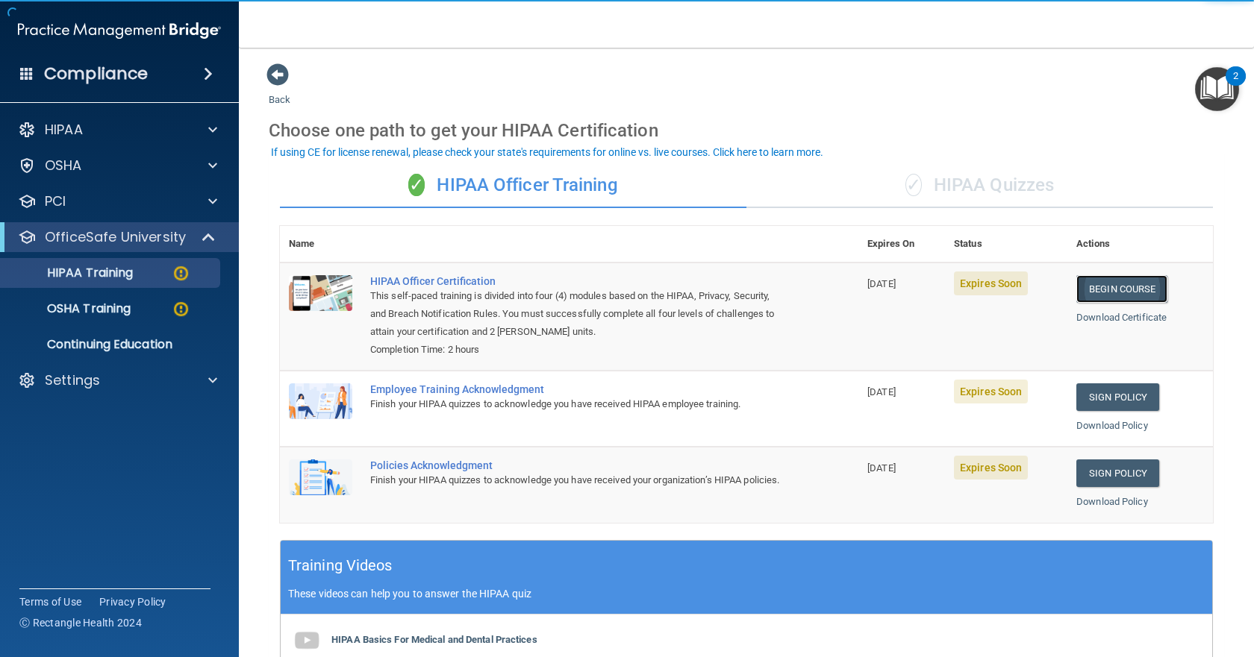
click at [1092, 284] on link "Begin Course" at bounding box center [1121, 289] width 91 height 28
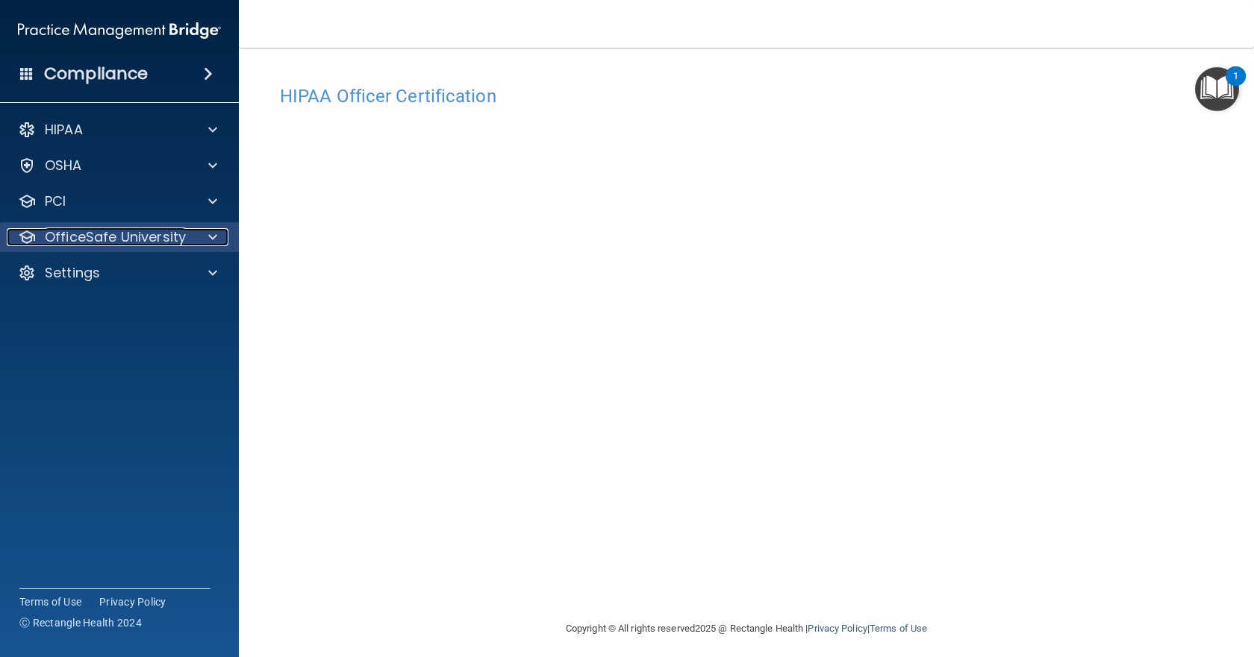
click at [102, 242] on p "OfficeSafe University" at bounding box center [115, 237] width 141 height 18
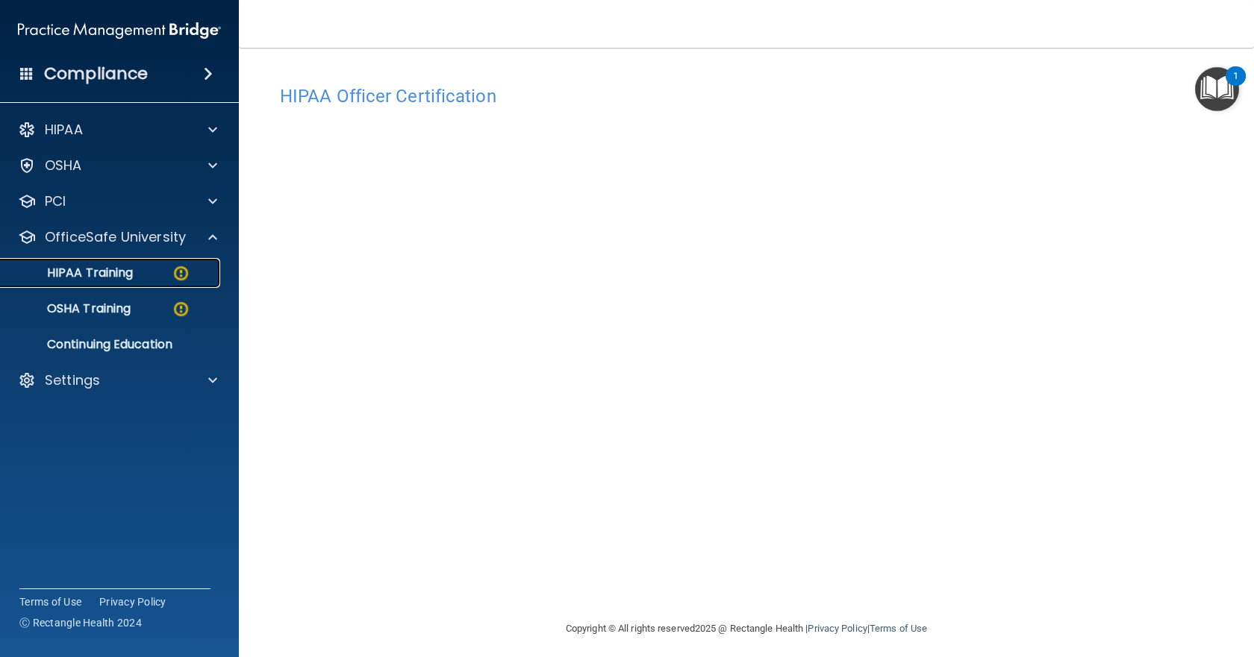
click at [104, 275] on p "HIPAA Training" at bounding box center [71, 273] width 123 height 15
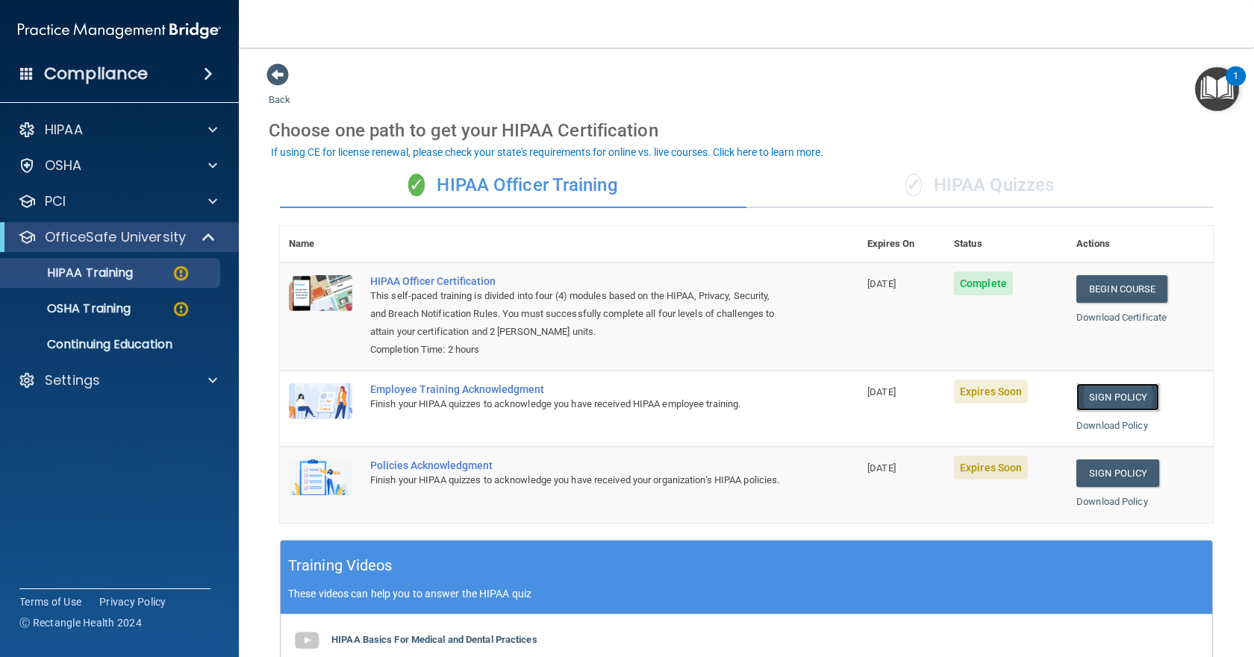
click at [1106, 400] on link "Sign Policy" at bounding box center [1117, 398] width 83 height 28
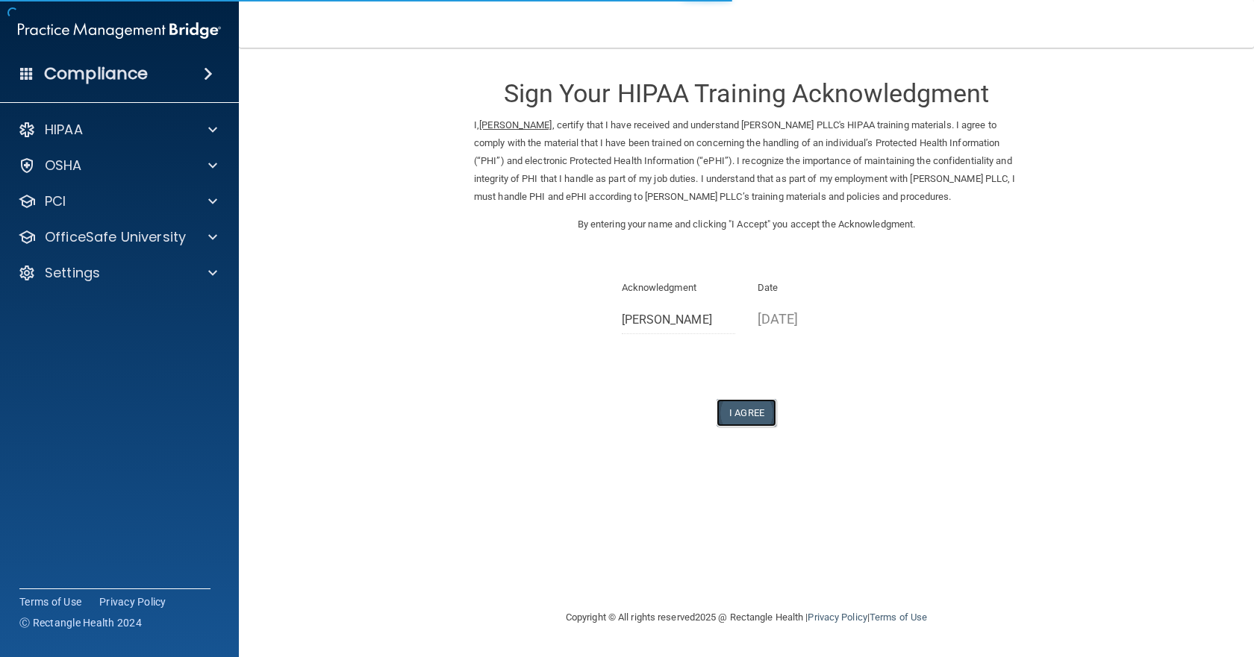
click at [746, 410] on button "I Agree" at bounding box center [746, 413] width 60 height 28
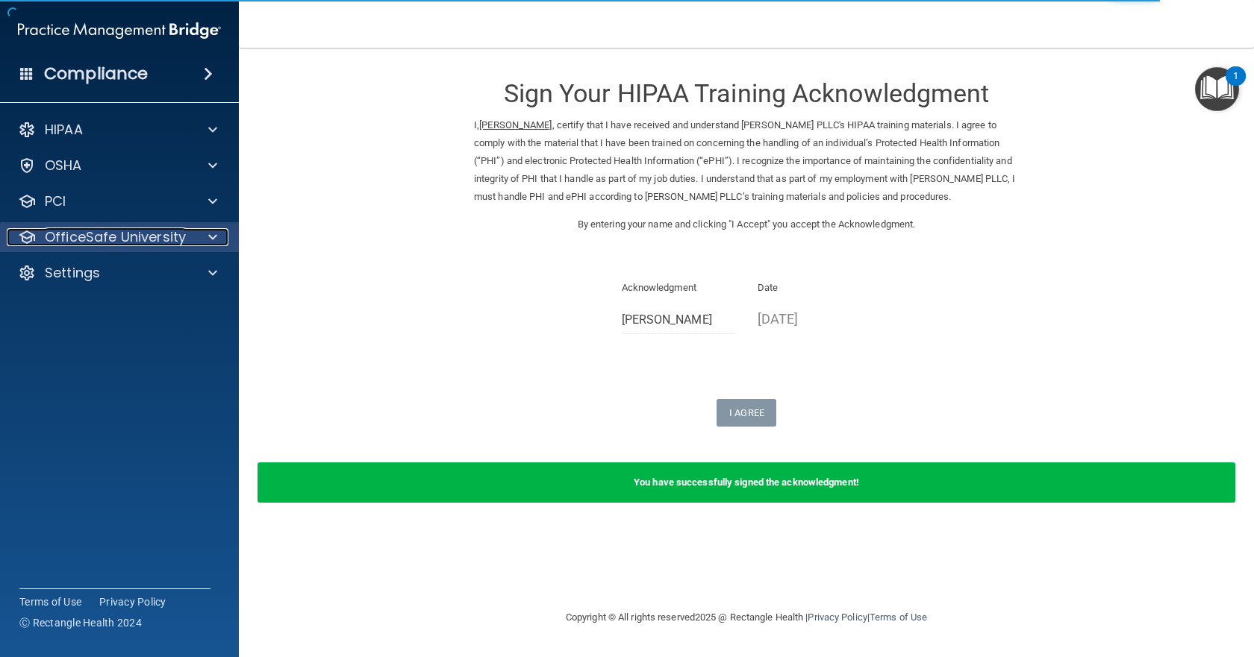
click at [151, 239] on p "OfficeSafe University" at bounding box center [115, 237] width 141 height 18
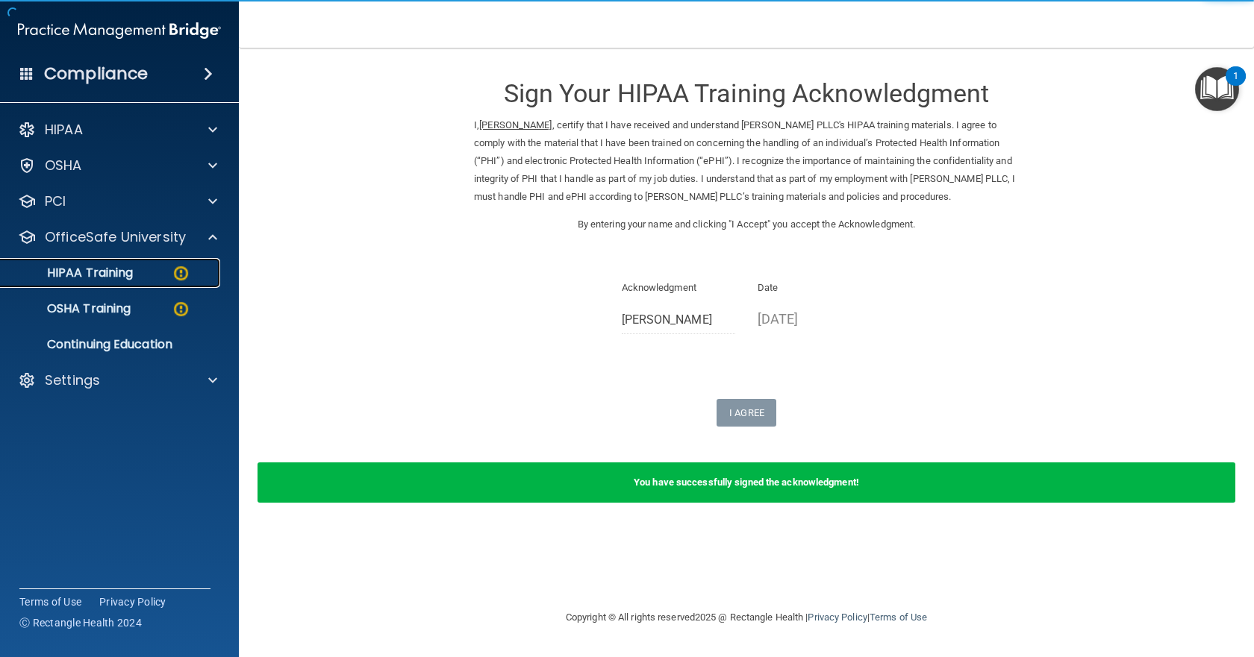
click at [116, 277] on p "HIPAA Training" at bounding box center [71, 273] width 123 height 15
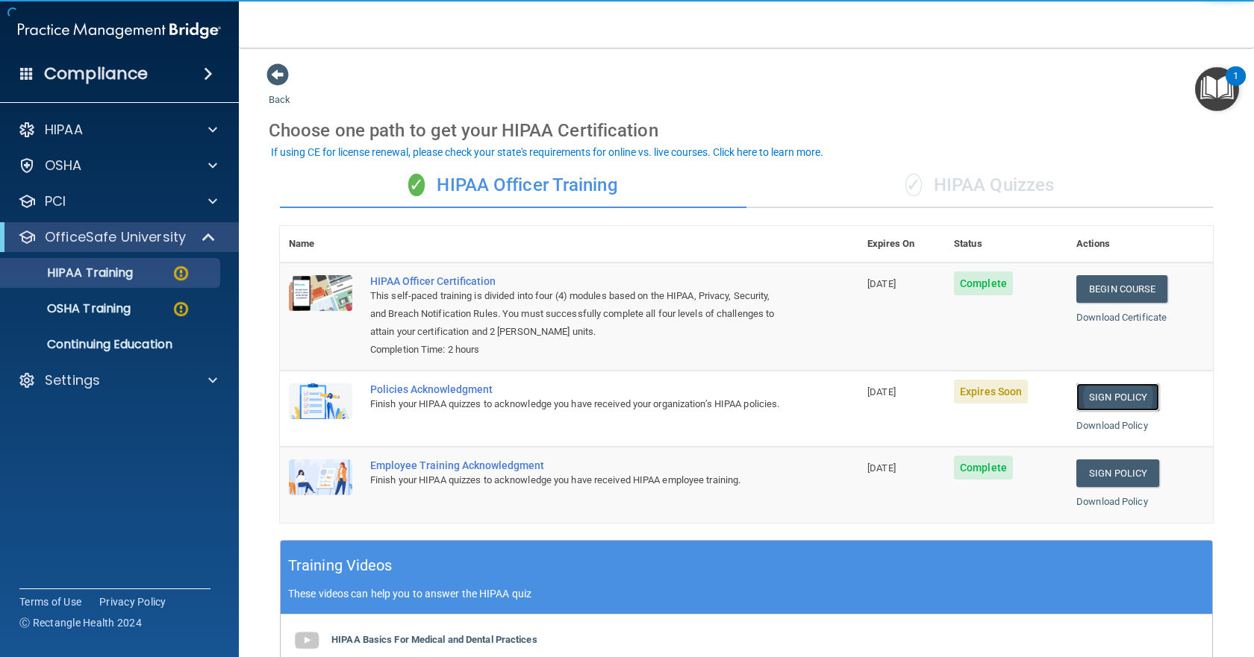
click at [1094, 402] on link "Sign Policy" at bounding box center [1117, 398] width 83 height 28
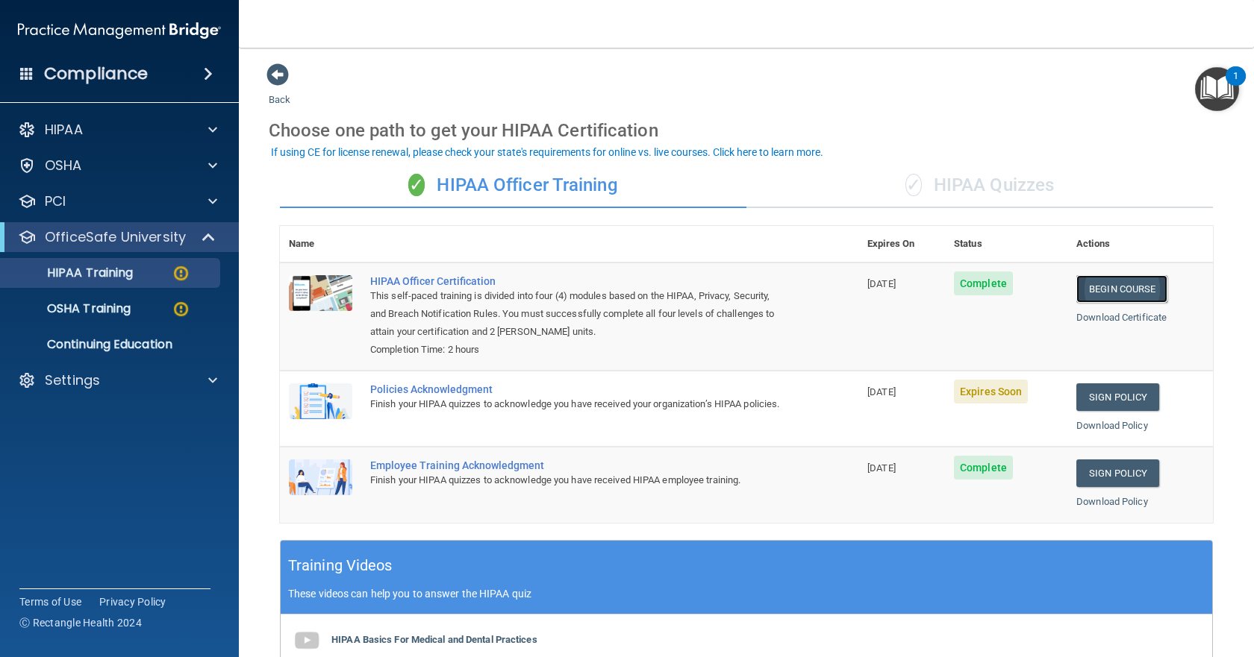
click at [1098, 289] on link "Begin Course" at bounding box center [1121, 289] width 91 height 28
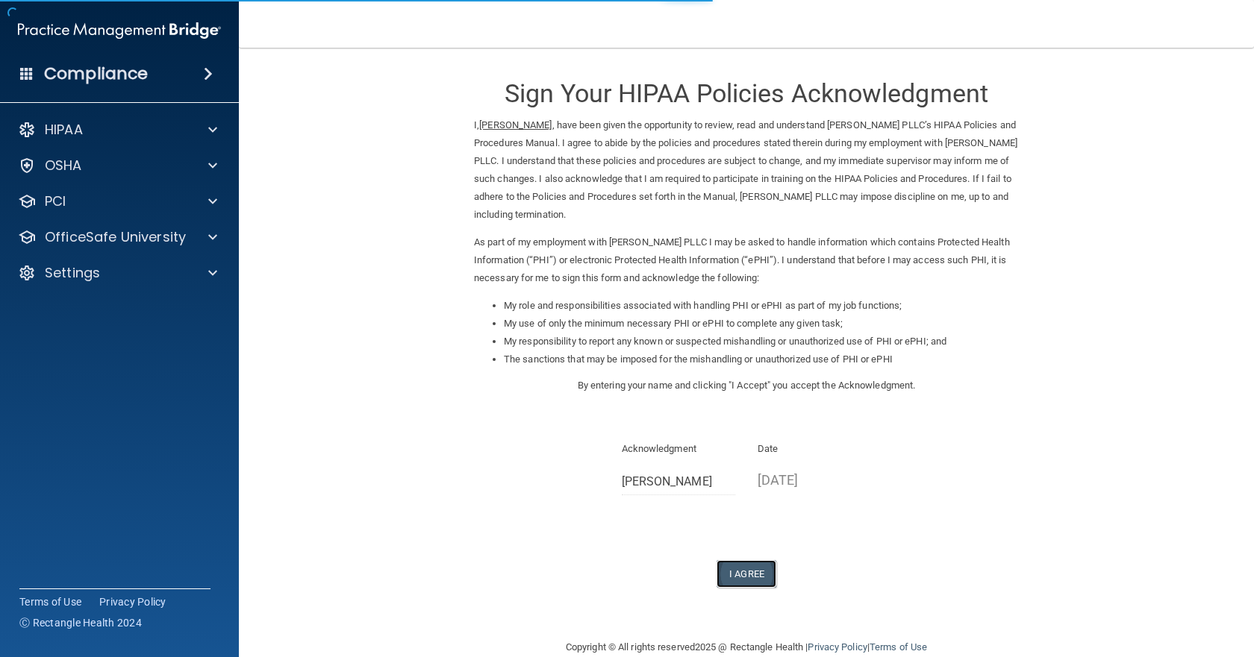
click at [736, 571] on button "I Agree" at bounding box center [746, 574] width 60 height 28
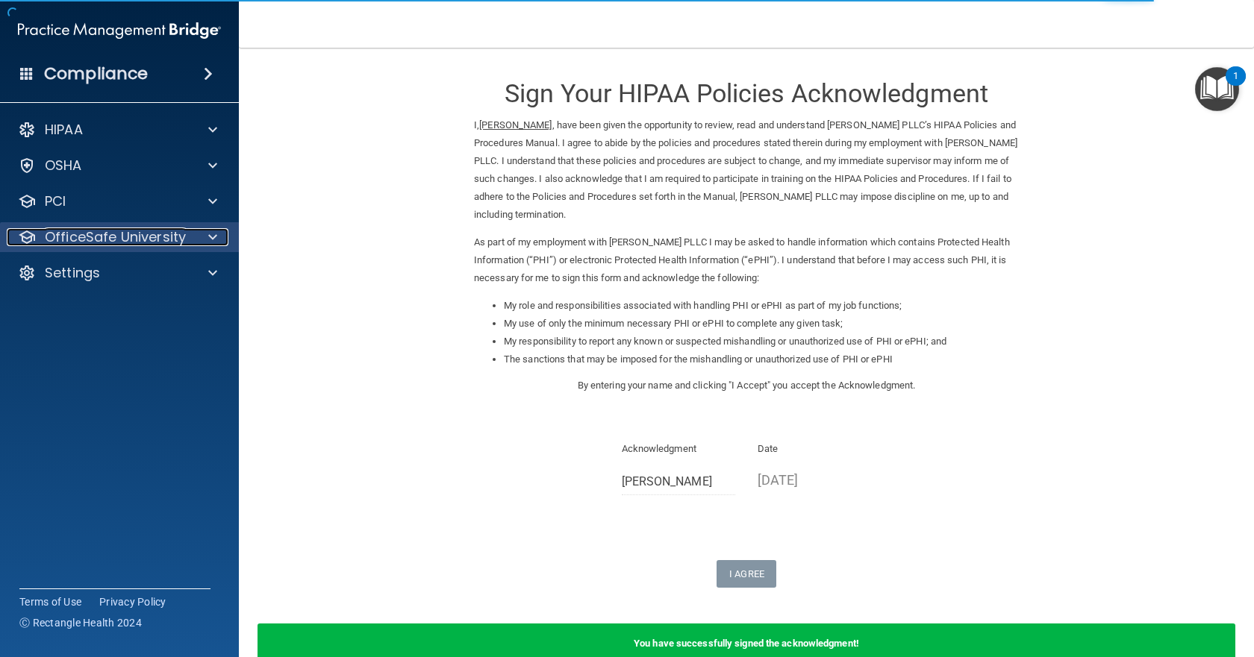
click at [142, 237] on p "OfficeSafe University" at bounding box center [115, 237] width 141 height 18
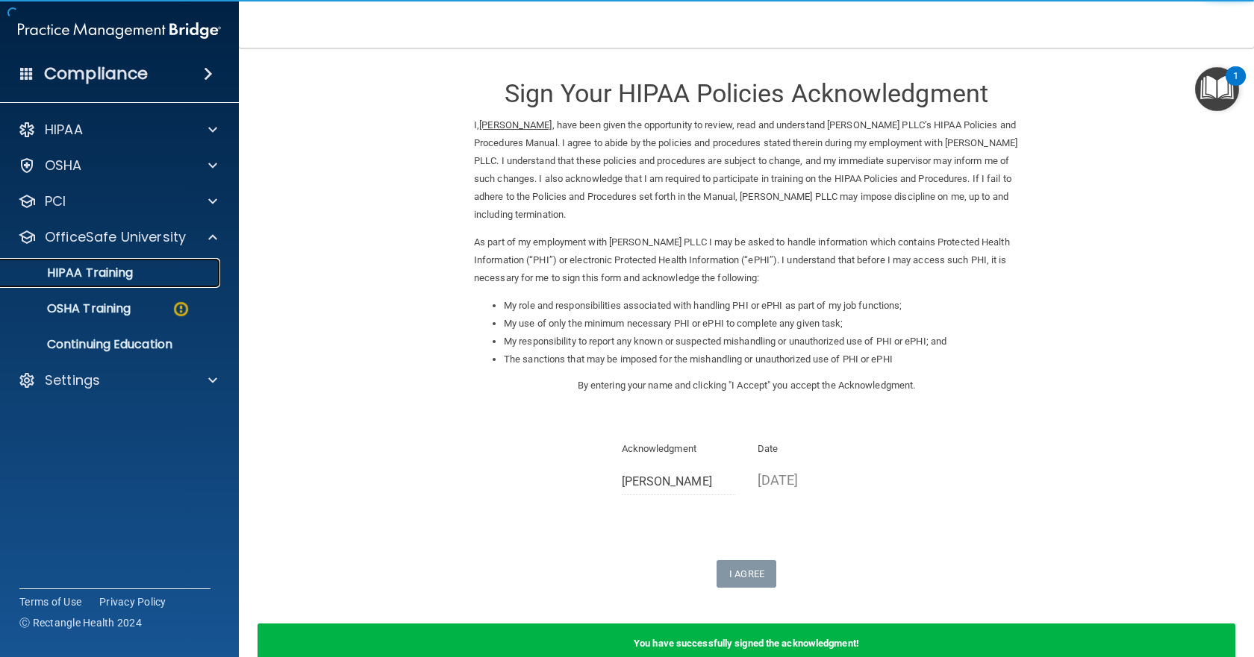
click at [133, 278] on p "HIPAA Training" at bounding box center [71, 273] width 123 height 15
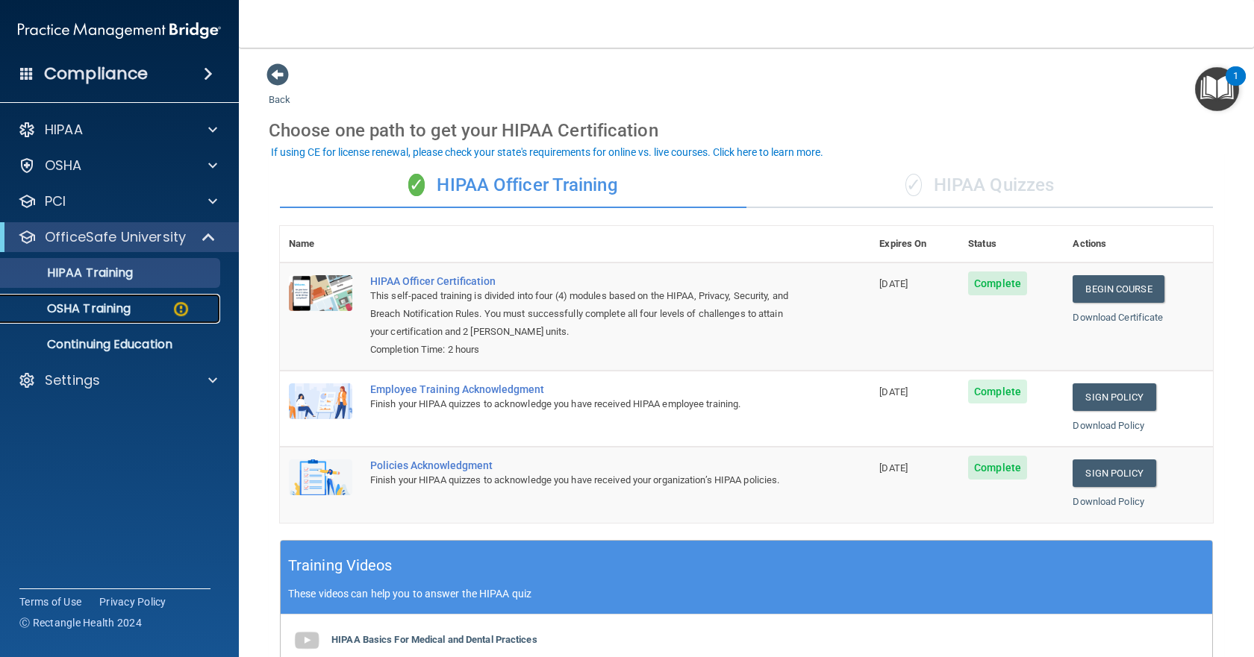
click at [108, 310] on p "OSHA Training" at bounding box center [70, 308] width 121 height 15
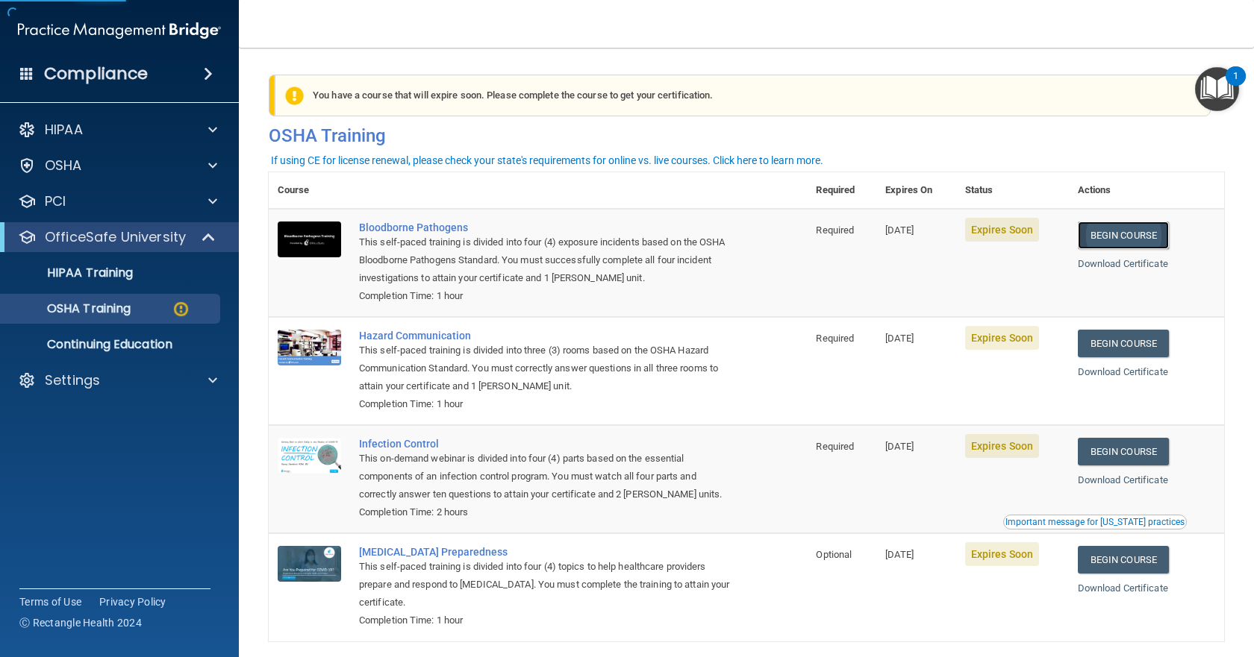
click at [1130, 231] on link "Begin Course" at bounding box center [1122, 236] width 91 height 28
click at [98, 387] on p "Settings" at bounding box center [72, 381] width 55 height 18
click at [84, 526] on p "Sign Out" at bounding box center [112, 523] width 204 height 15
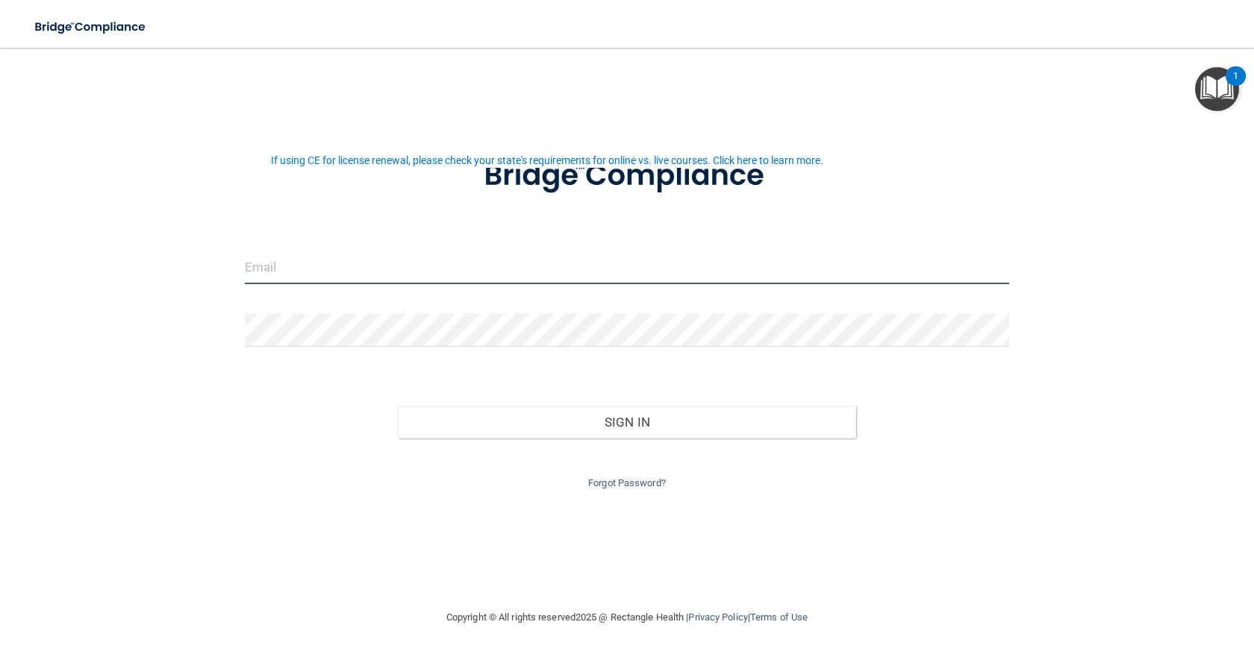
type input "[EMAIL_ADDRESS][DOMAIN_NAME]"
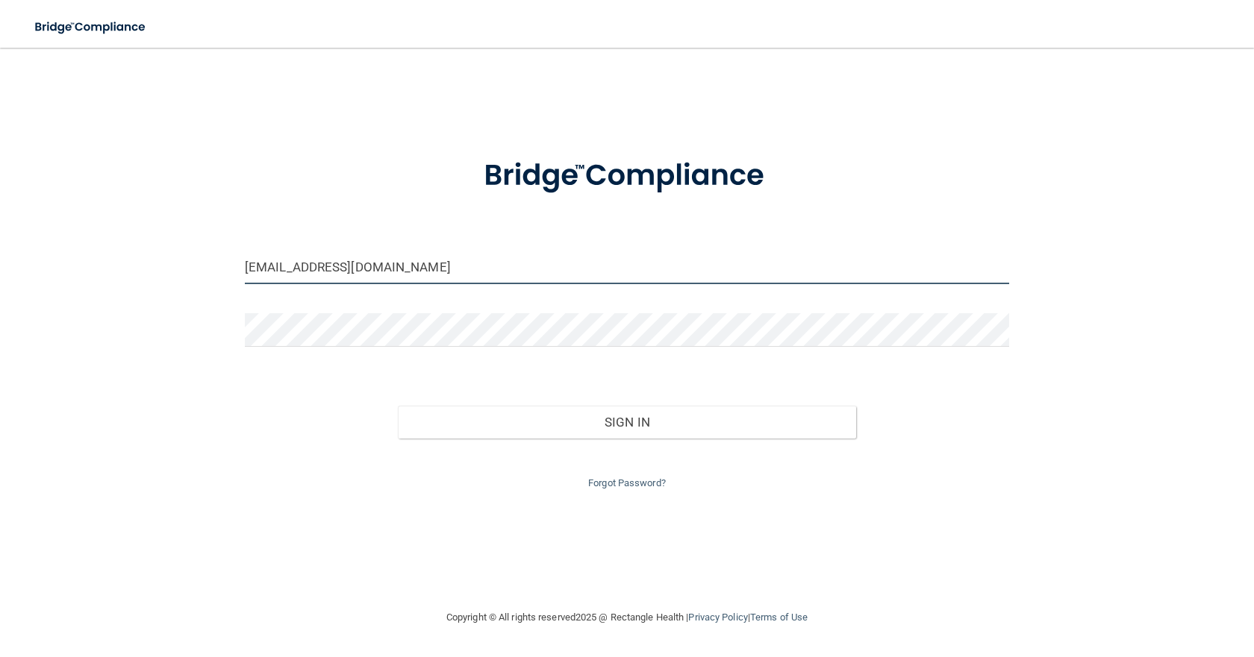
click at [426, 271] on input "[EMAIL_ADDRESS][DOMAIN_NAME]" at bounding box center [627, 268] width 764 height 34
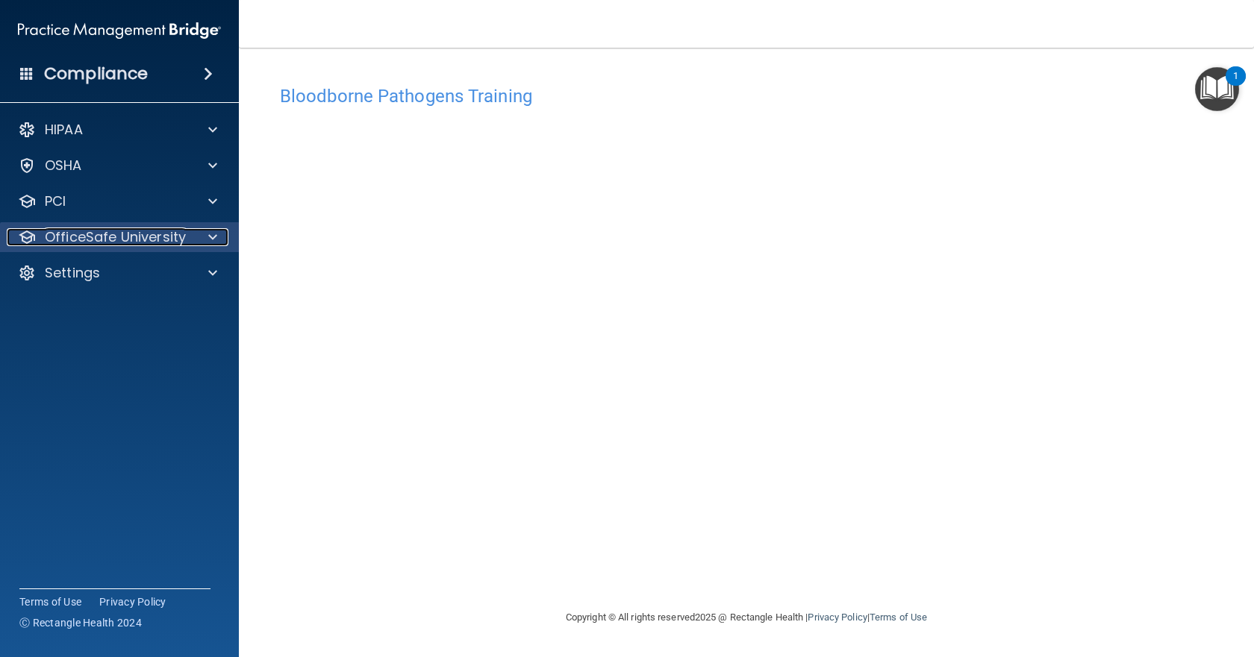
click at [166, 237] on p "OfficeSafe University" at bounding box center [115, 237] width 141 height 18
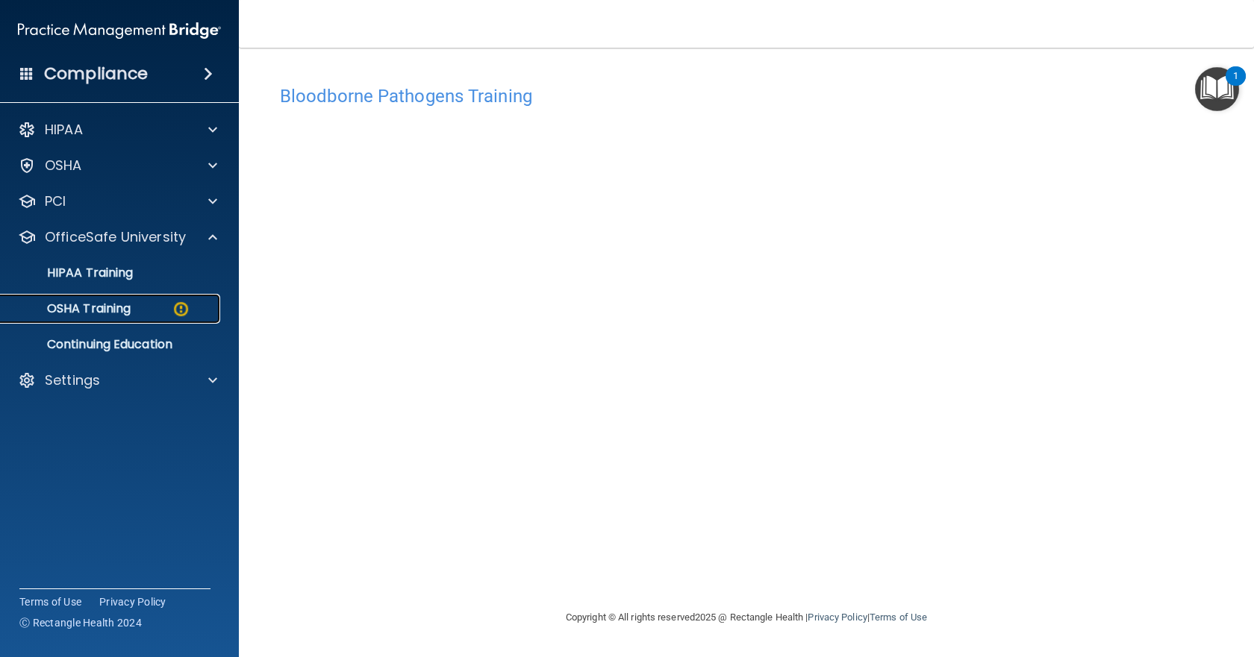
click at [124, 309] on p "OSHA Training" at bounding box center [70, 308] width 121 height 15
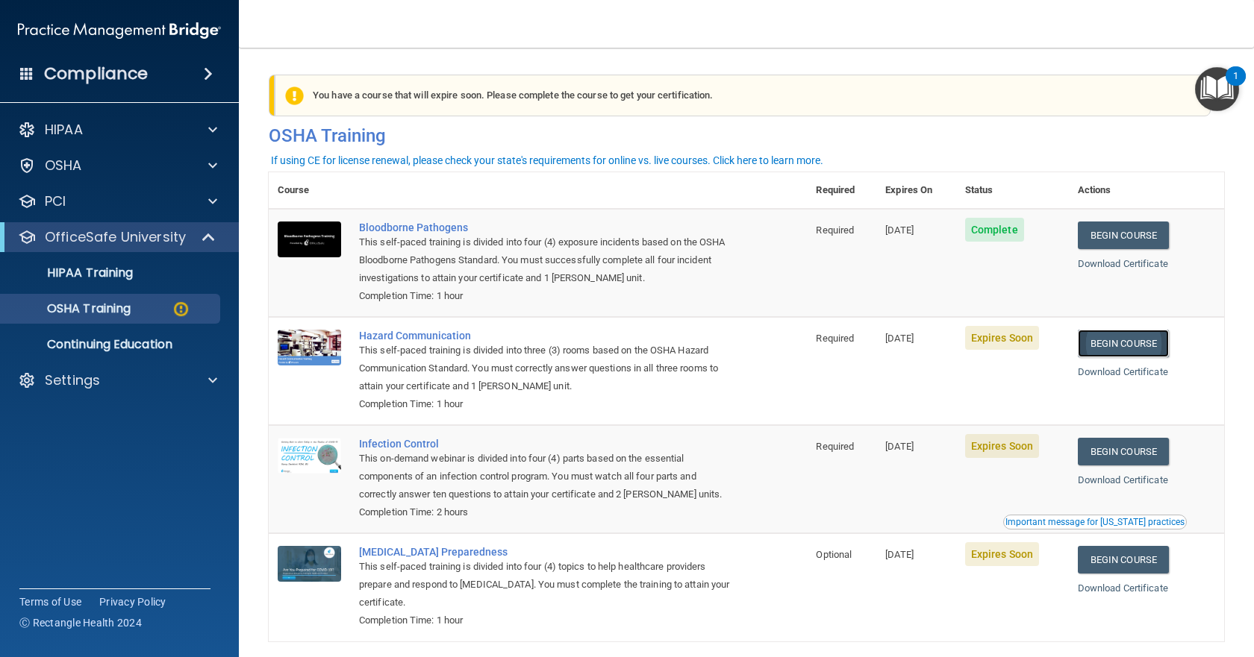
click at [1130, 345] on link "Begin Course" at bounding box center [1122, 344] width 91 height 28
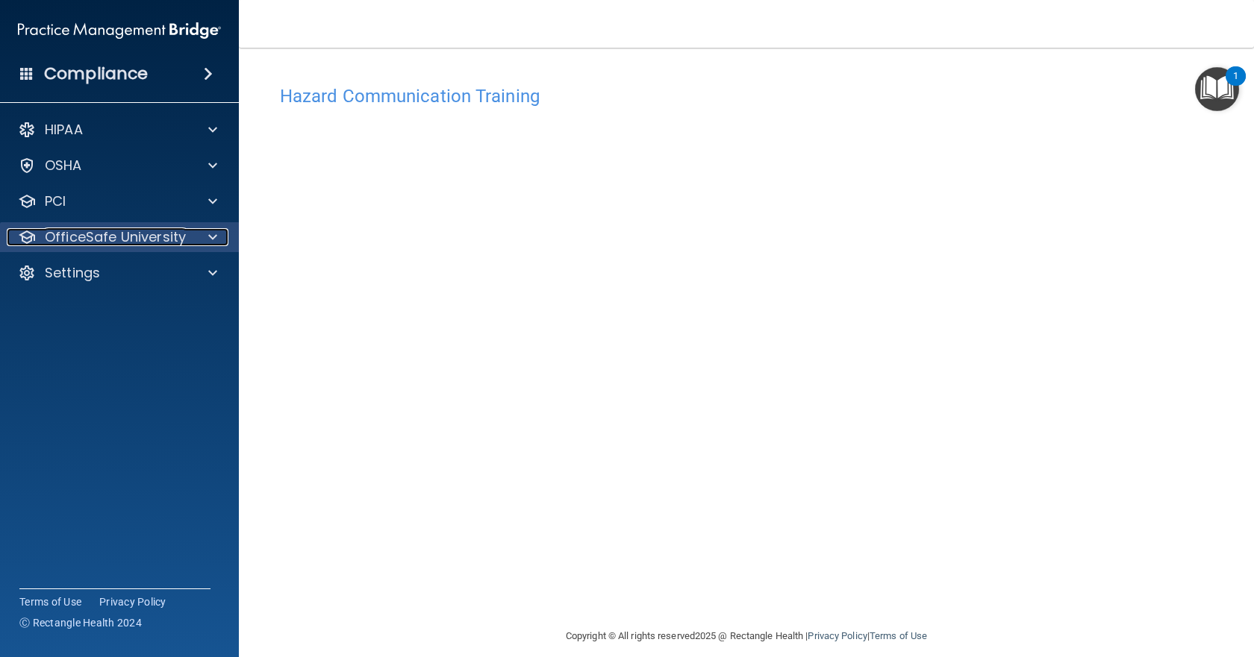
click at [158, 231] on p "OfficeSafe University" at bounding box center [115, 237] width 141 height 18
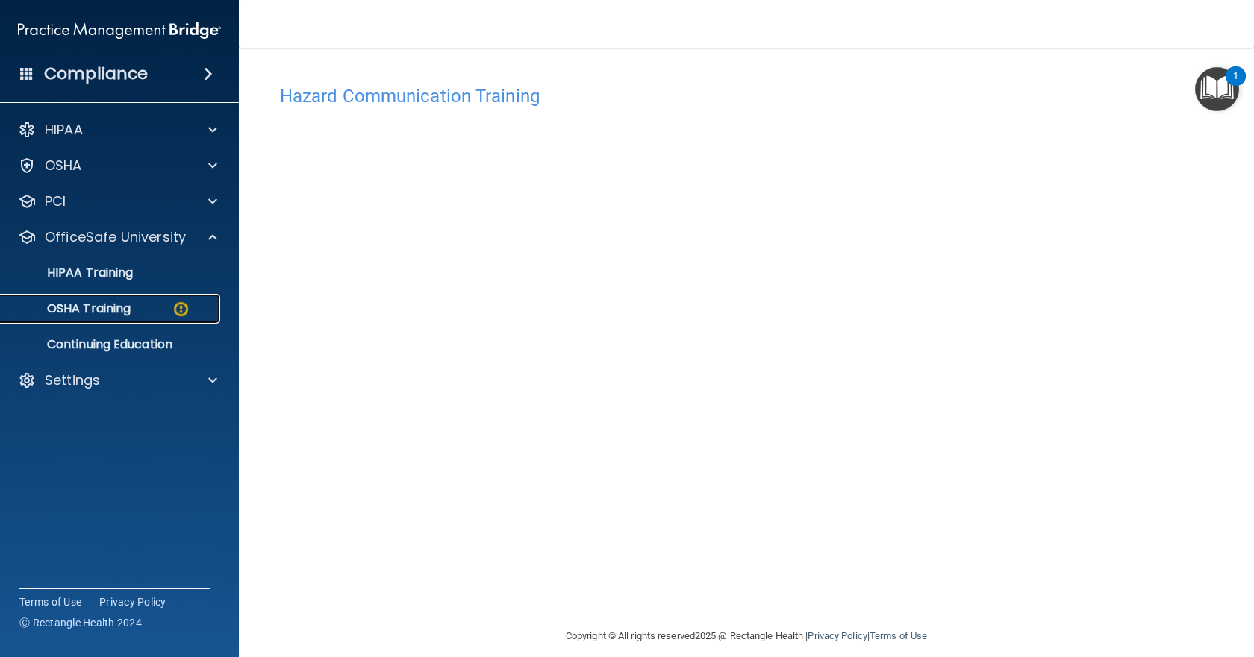
click at [117, 311] on p "OSHA Training" at bounding box center [70, 308] width 121 height 15
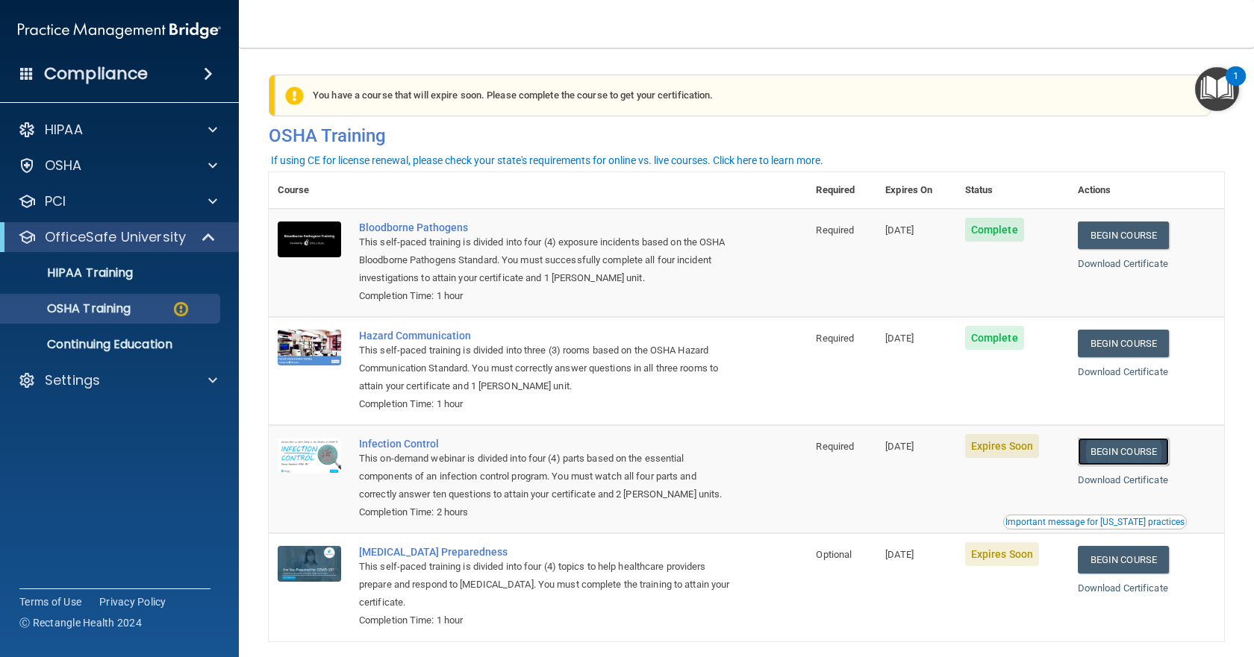
click at [1118, 452] on link "Begin Course" at bounding box center [1122, 452] width 91 height 28
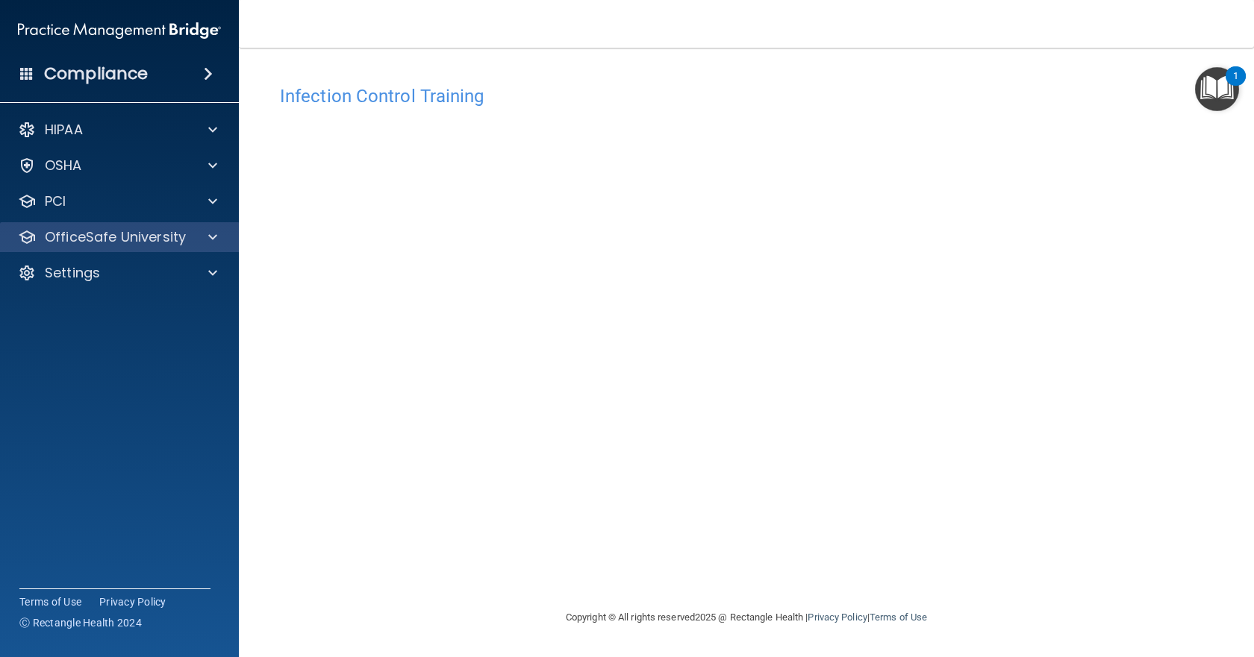
click at [121, 249] on div "OfficeSafe University" at bounding box center [120, 237] width 240 height 30
click at [126, 234] on p "OfficeSafe University" at bounding box center [115, 237] width 141 height 18
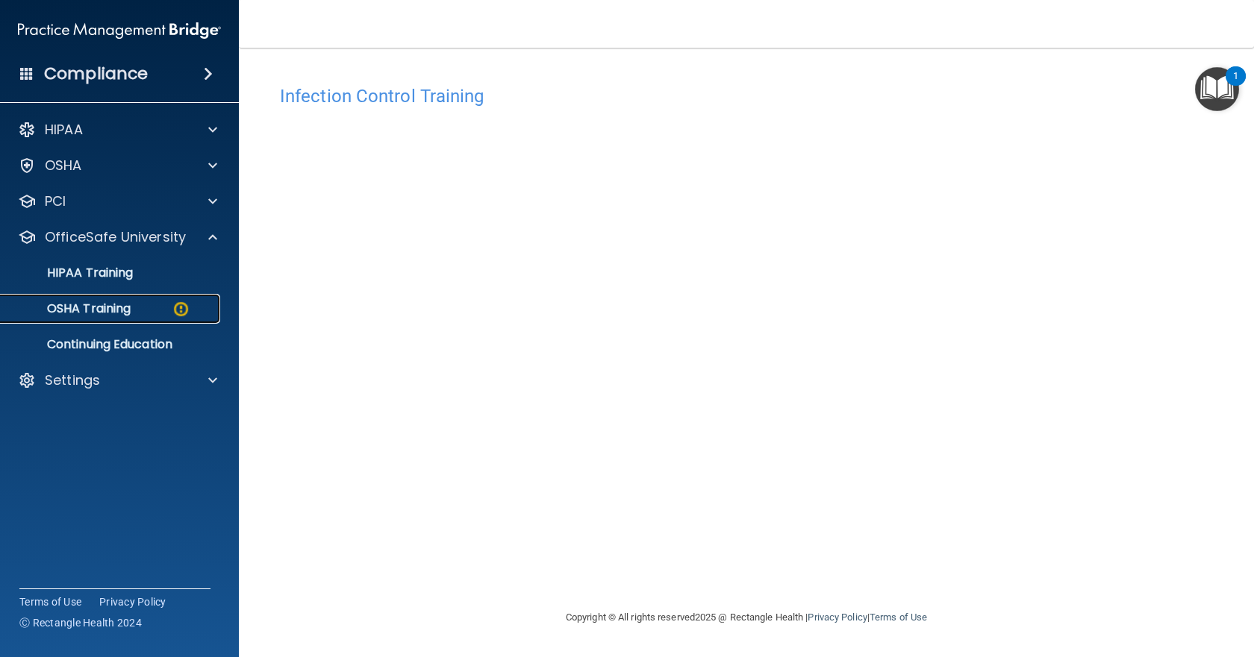
click at [103, 310] on p "OSHA Training" at bounding box center [70, 308] width 121 height 15
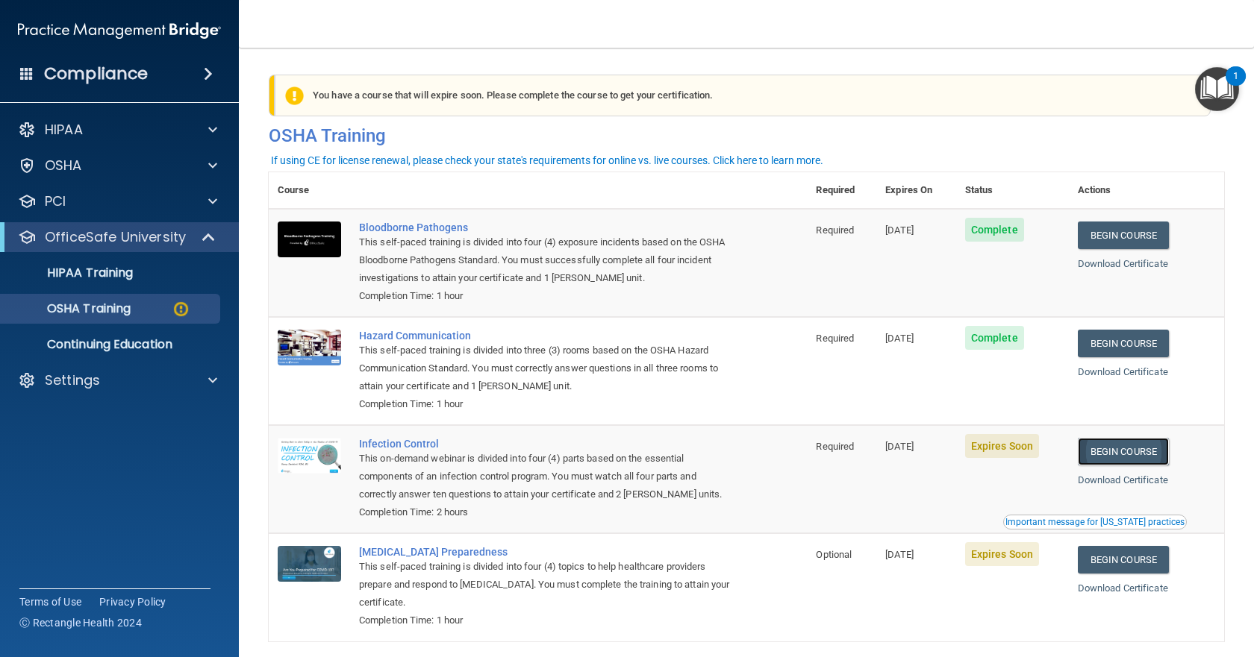
click at [1134, 450] on link "Begin Course" at bounding box center [1122, 452] width 91 height 28
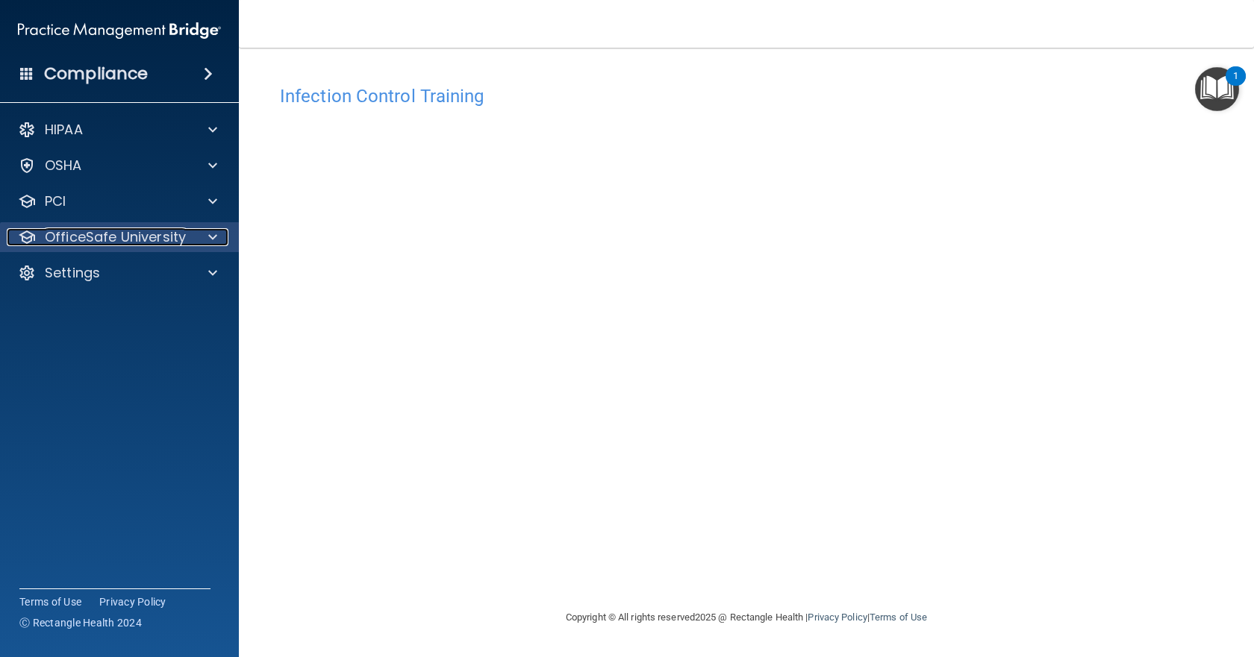
click at [184, 233] on p "OfficeSafe University" at bounding box center [115, 237] width 141 height 18
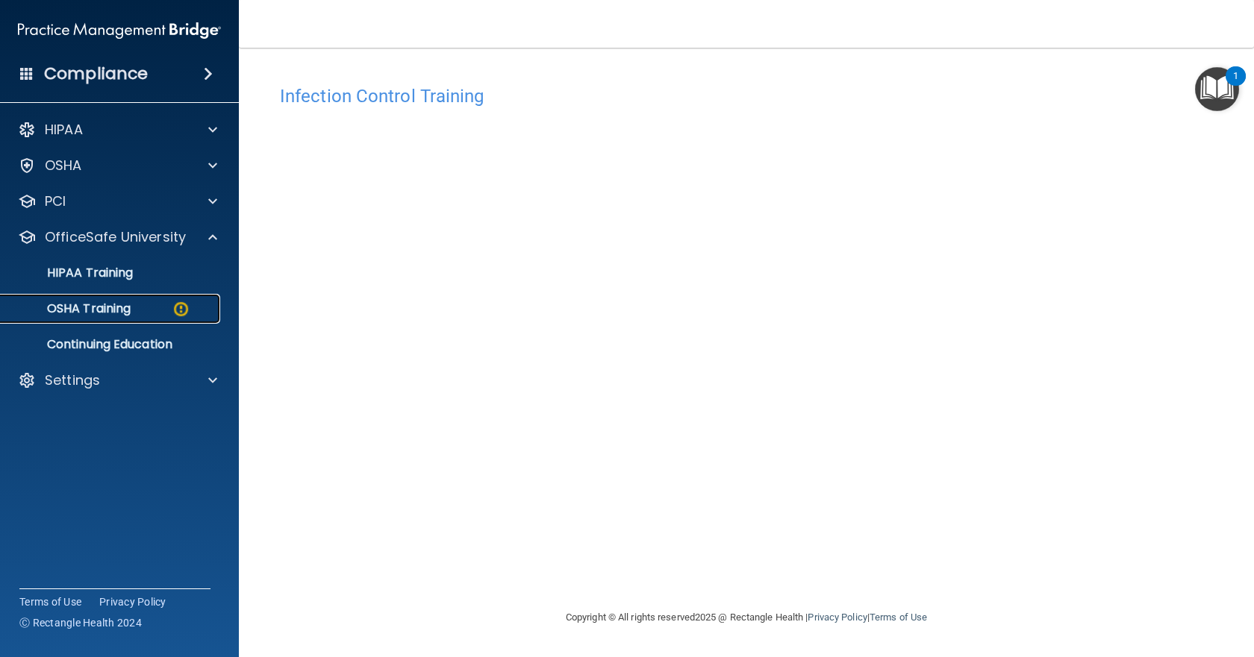
click at [97, 304] on p "OSHA Training" at bounding box center [70, 308] width 121 height 15
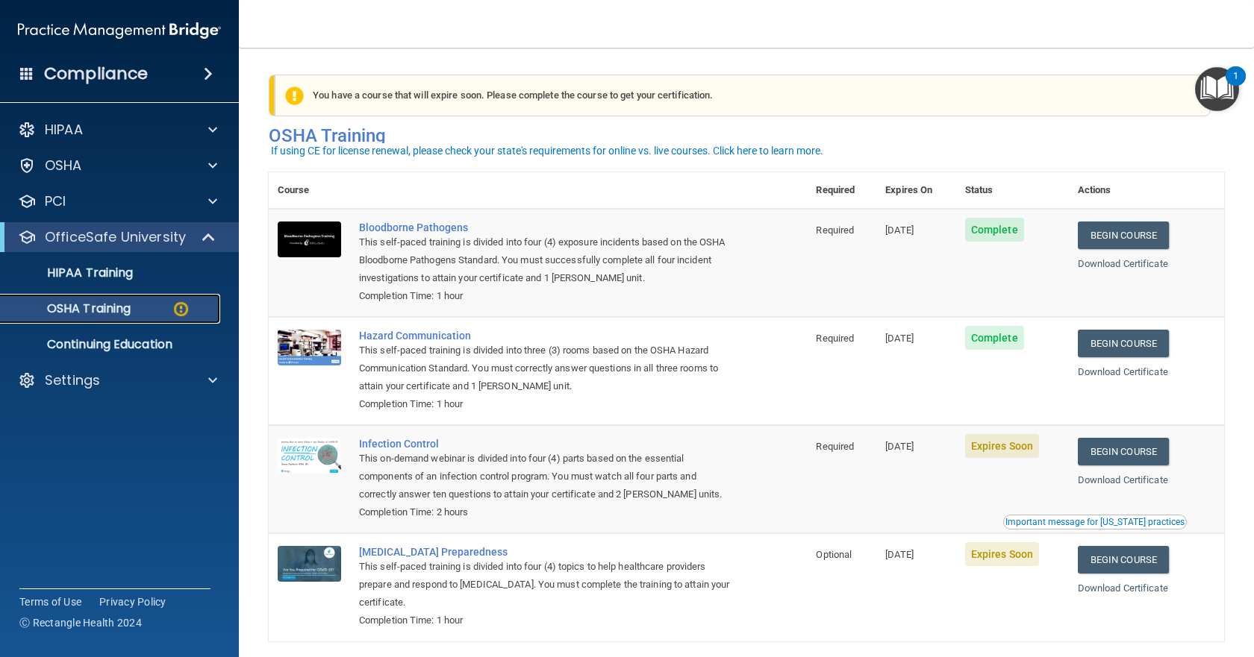
scroll to position [65, 0]
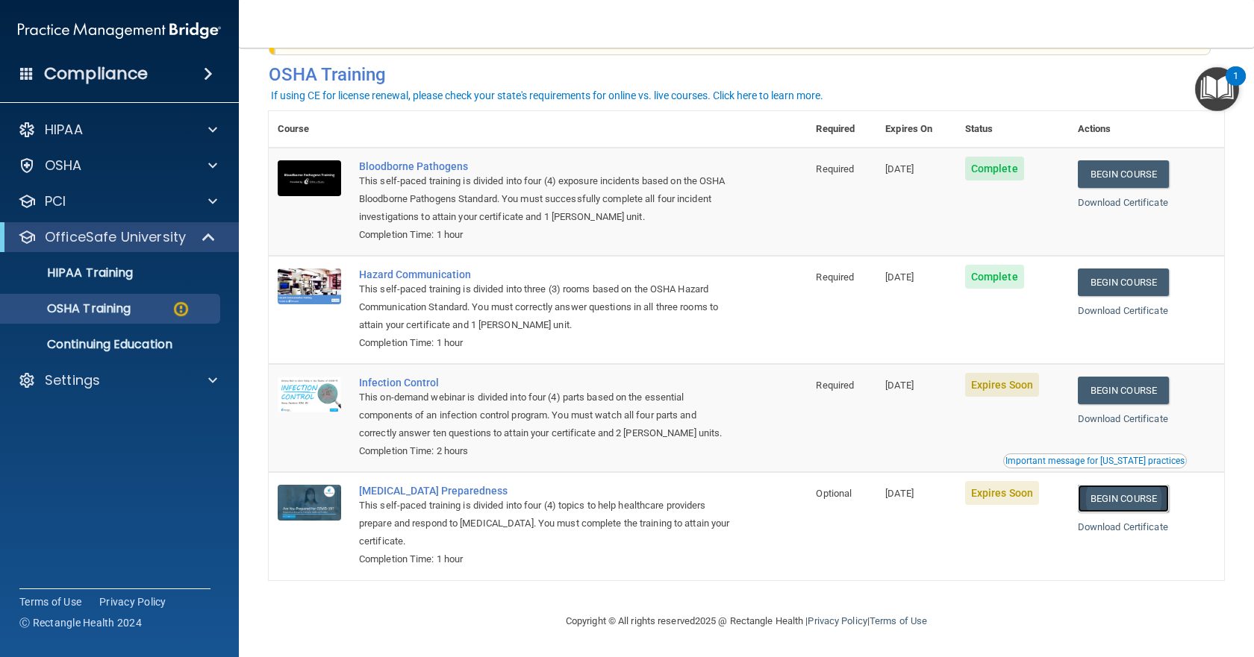
click at [1100, 503] on link "Begin Course" at bounding box center [1122, 499] width 91 height 28
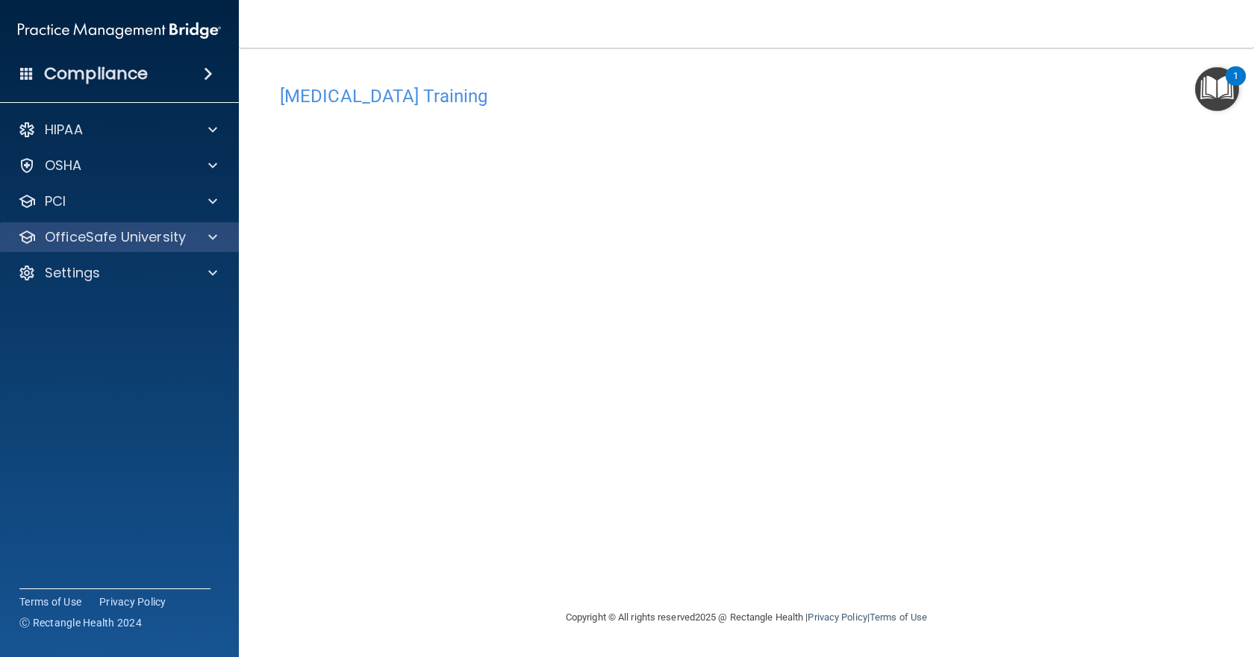
click at [139, 248] on div "OfficeSafe University" at bounding box center [120, 237] width 240 height 30
click at [122, 238] on p "OfficeSafe University" at bounding box center [115, 237] width 141 height 18
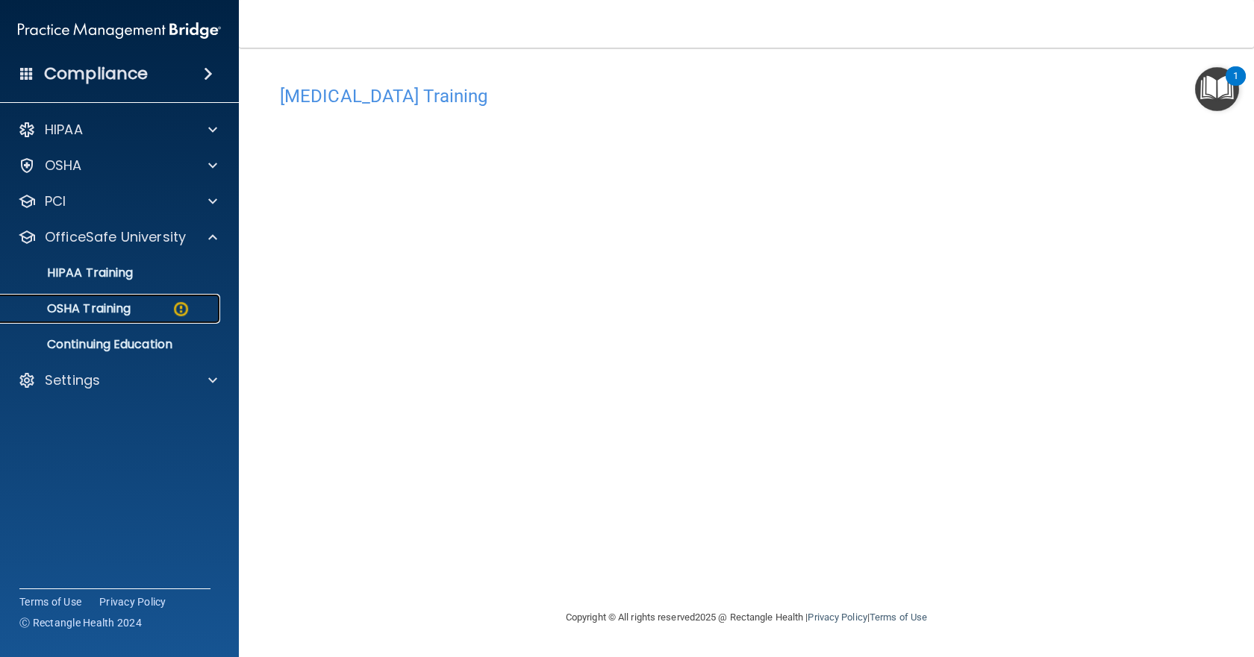
click at [106, 307] on p "OSHA Training" at bounding box center [70, 308] width 121 height 15
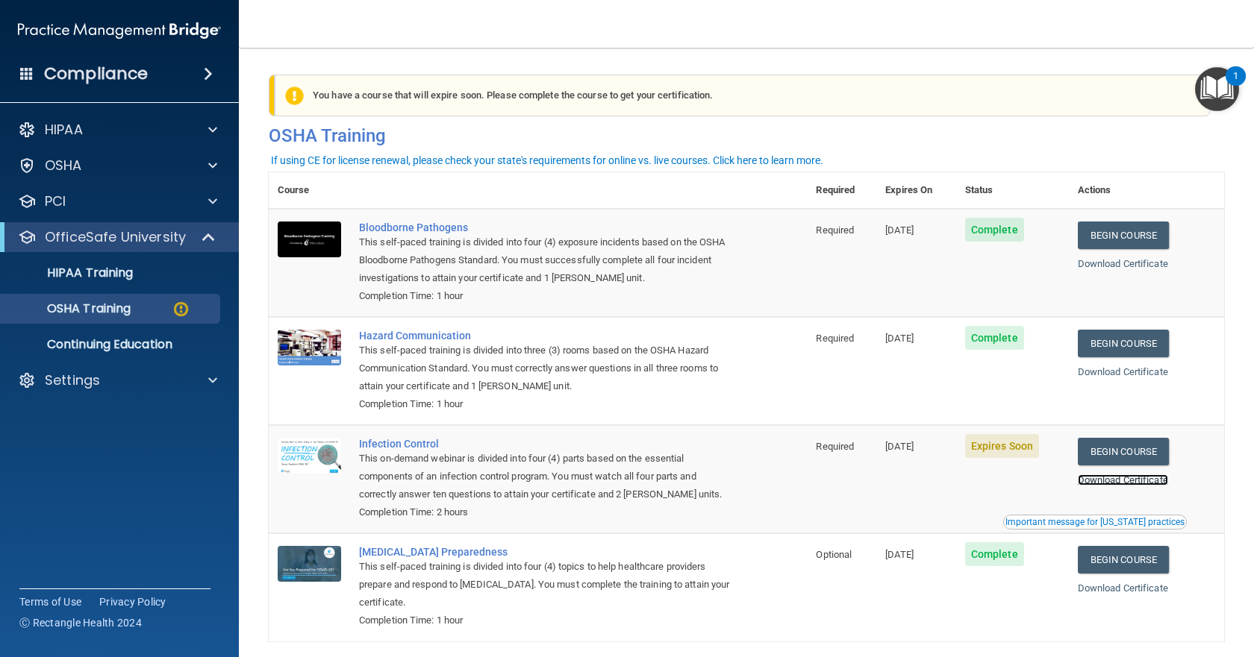
click at [1110, 486] on link "Download Certificate" at bounding box center [1122, 480] width 90 height 11
click at [1129, 459] on link "Begin Course" at bounding box center [1122, 452] width 91 height 28
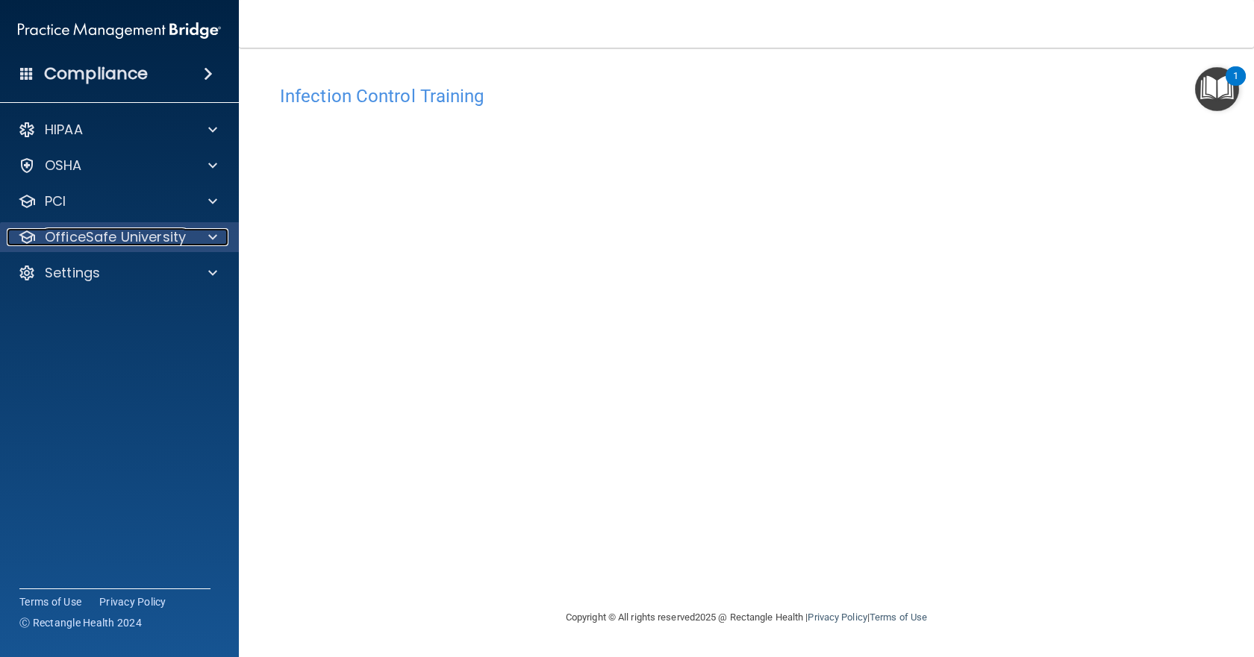
click at [184, 237] on div "OfficeSafe University" at bounding box center [99, 237] width 185 height 18
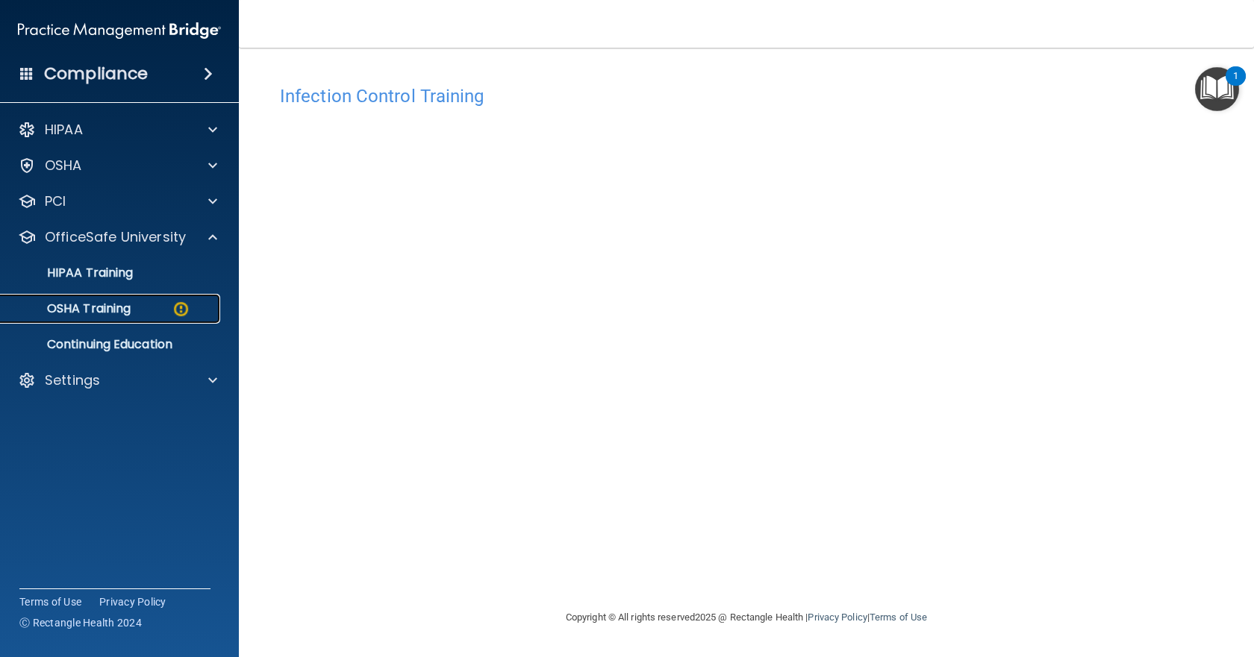
click at [101, 305] on p "OSHA Training" at bounding box center [70, 308] width 121 height 15
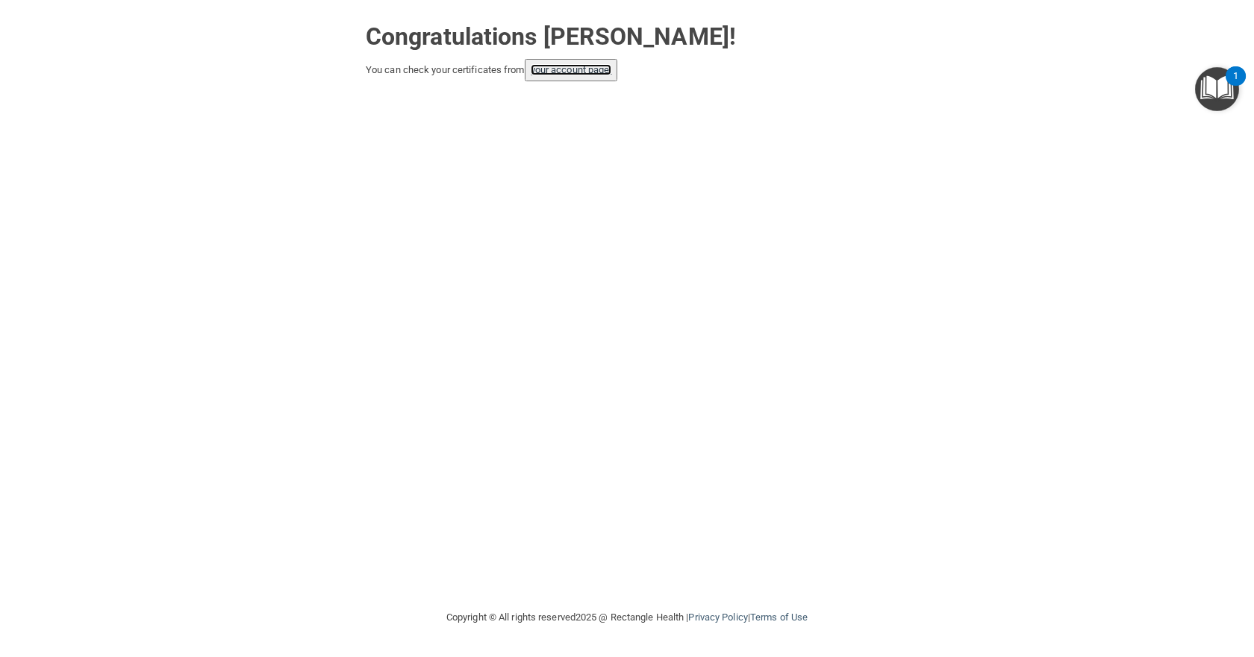
click at [577, 75] on link "your account page!" at bounding box center [571, 69] width 81 height 11
